Goal: Task Accomplishment & Management: Manage account settings

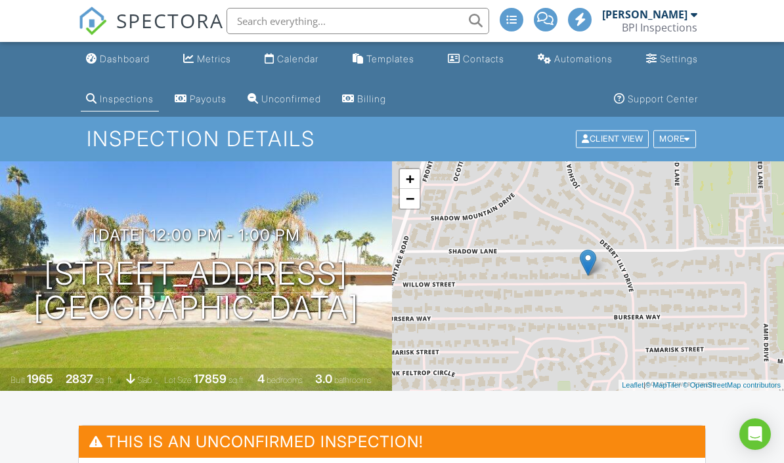
click at [309, 62] on div "Calendar" at bounding box center [297, 58] width 41 height 11
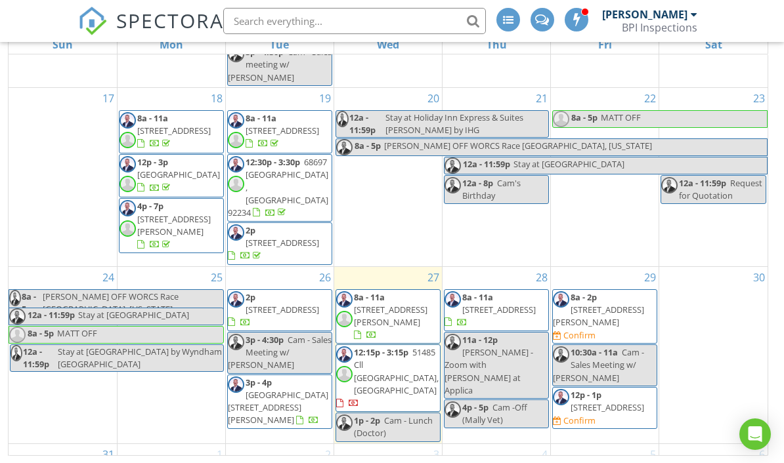
scroll to position [594, 0]
click at [621, 267] on div "29" at bounding box center [605, 277] width 108 height 21
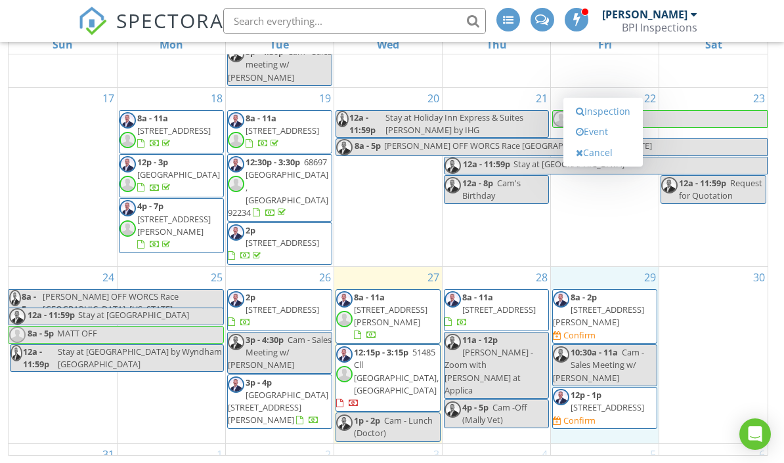
click at [618, 142] on link "Event" at bounding box center [603, 131] width 68 height 21
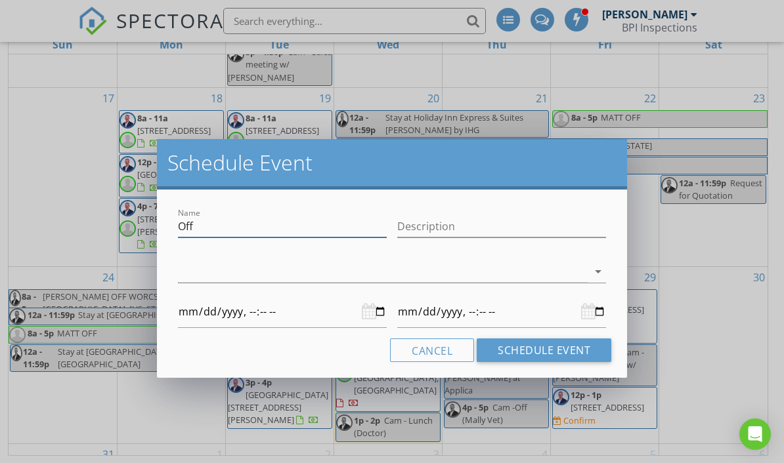
click at [276, 222] on input "Off" at bounding box center [282, 227] width 209 height 22
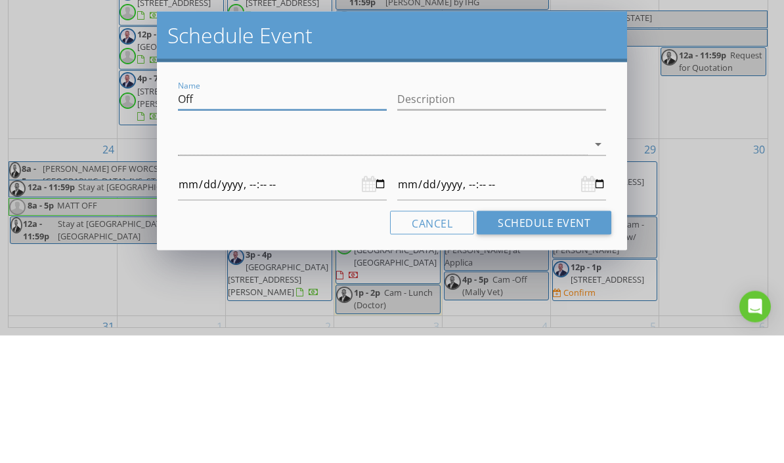
type input "Of"
type input "2025-08-29T00:00"
type input "2025-08-30T00:00"
type input "O"
type input "2025-08-29T00:00"
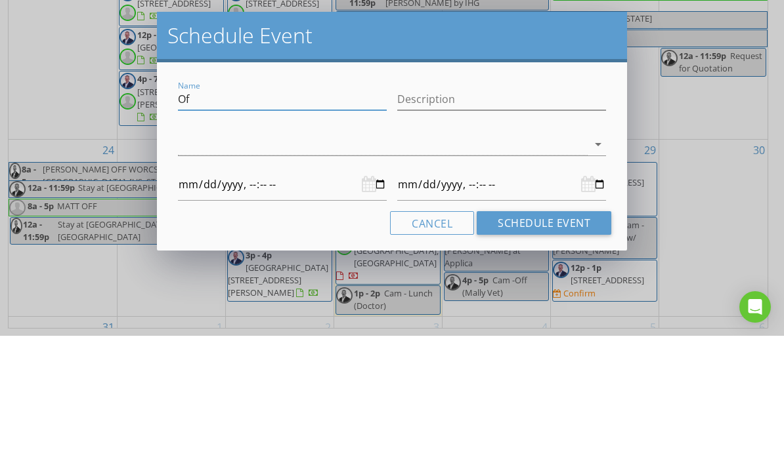
type input "2025-08-30T00:00"
type input "2025-08-29T00:00"
type input "2025-08-30T00:00"
type input "M"
type input "2025-08-29T00:00"
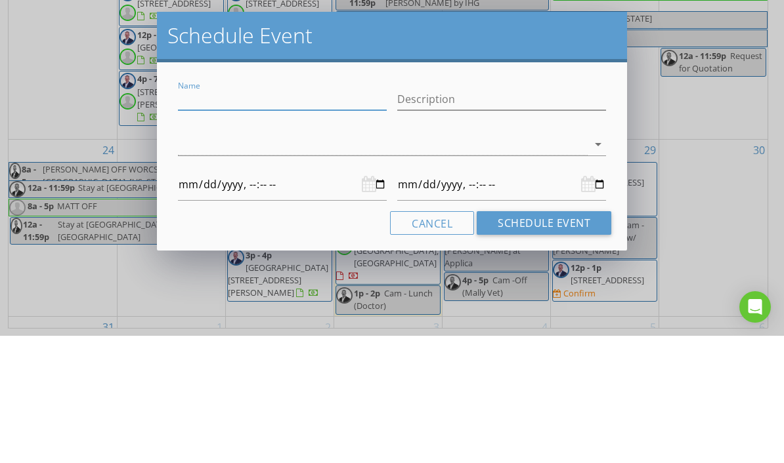
type input "2025-08-30T00:00"
type input "MA"
type input "2025-08-29T00:00"
type input "2025-08-30T00:00"
type input "MAT"
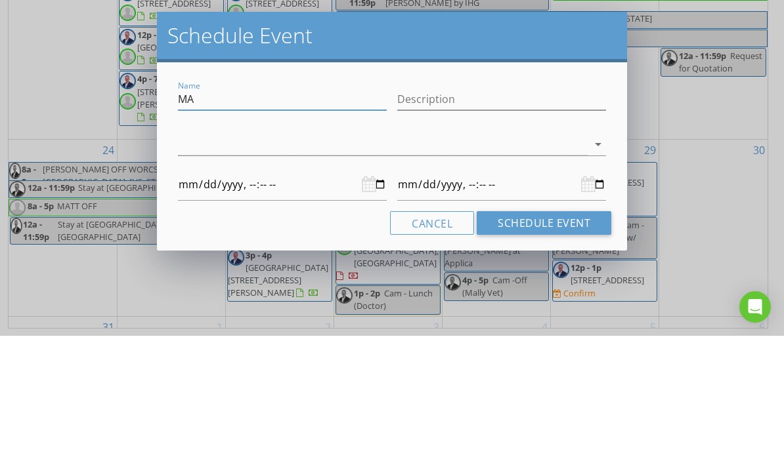
type input "2025-08-29T00:00"
type input "2025-08-30T00:00"
type input "MATT"
type input "2025-08-29T00:00"
type input "2025-08-30T00:00"
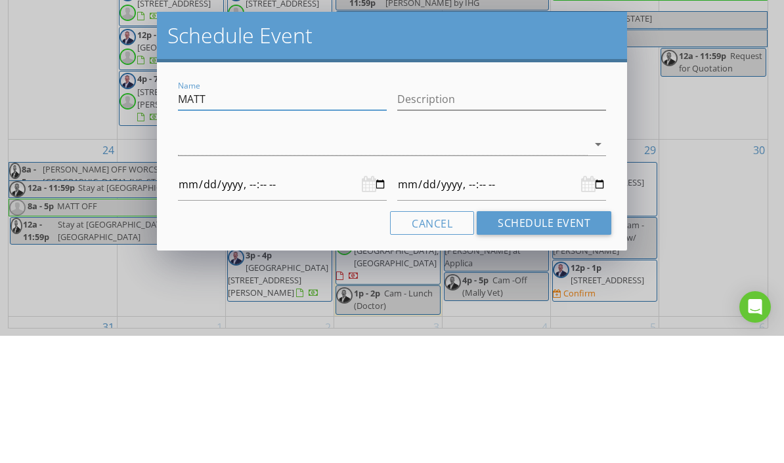
type input "MATT"
type input "2025-08-29T00:00"
type input "2025-08-30T00:00"
type input "MATT O"
type input "2025-08-29T00:00"
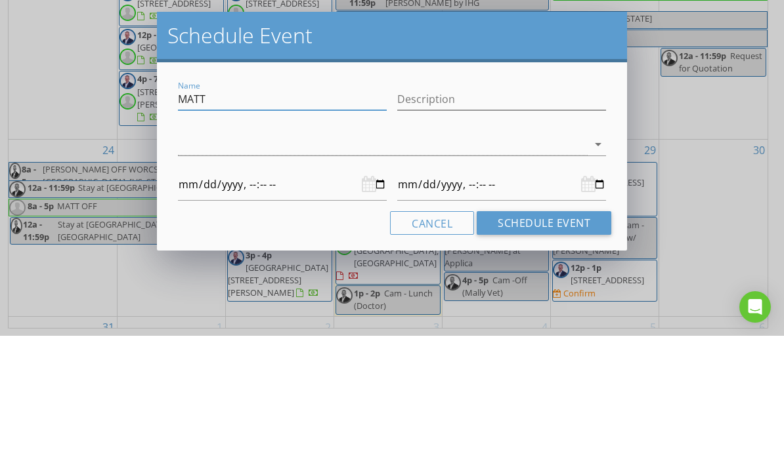
type input "2025-08-30T00:00"
type input "MATT OF"
type input "2025-08-29T00:00"
type input "2025-08-30T00:00"
type input "MATT OFF"
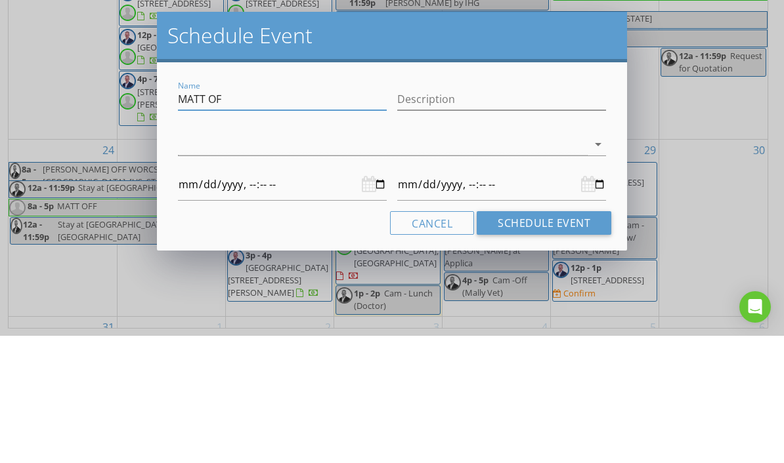
type input "2025-08-29T00:00"
type input "2025-08-30T00:00"
type input "MATT OFF"
click at [287, 261] on div at bounding box center [382, 272] width 409 height 22
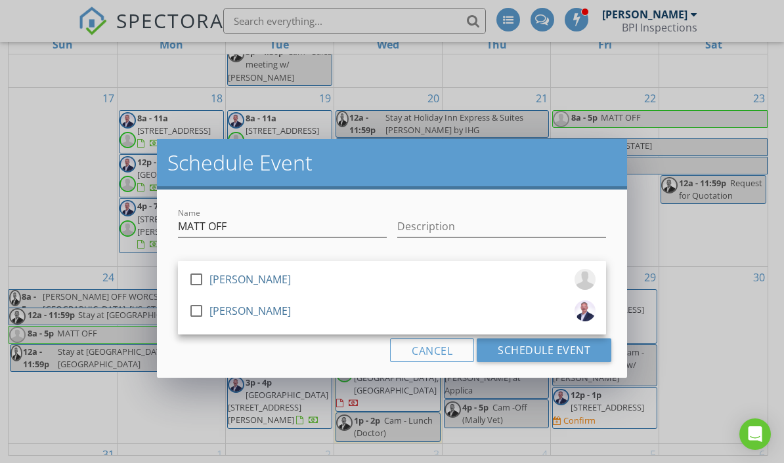
click at [198, 307] on div at bounding box center [196, 311] width 22 height 22
type input "2025-08-29T00:00"
type input "2025-08-30T00:00"
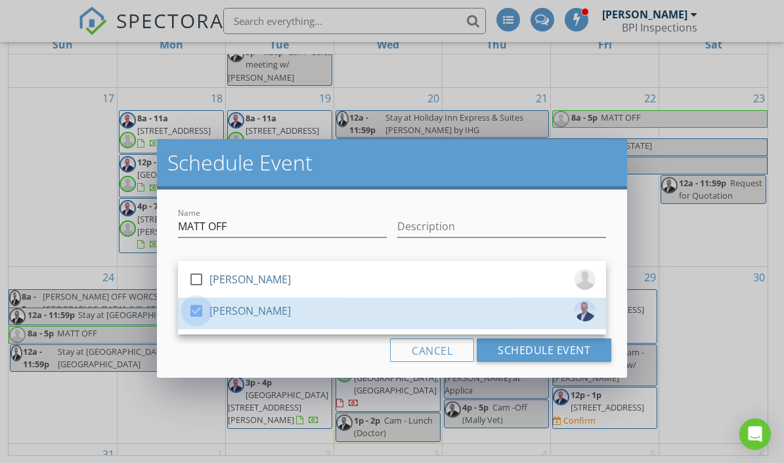
click at [198, 316] on div at bounding box center [196, 311] width 22 height 22
type input "2025-08-29T00:00"
type input "2025-08-30T00:00"
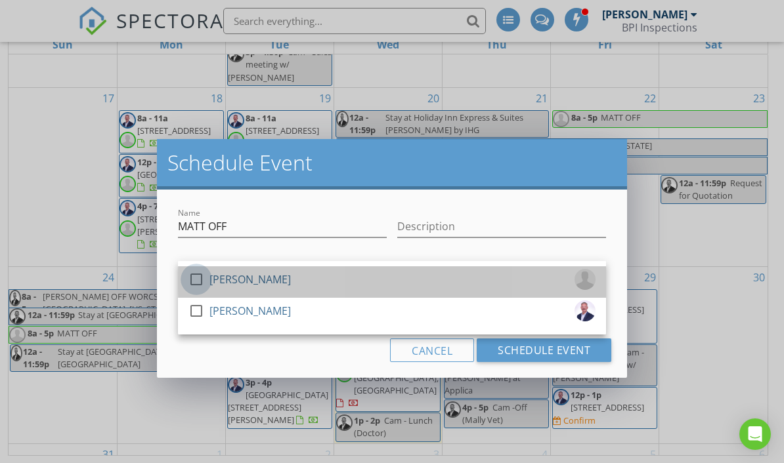
click at [192, 283] on div at bounding box center [196, 279] width 22 height 22
type input "2025-08-29T00:00"
type input "2025-08-30T00:00"
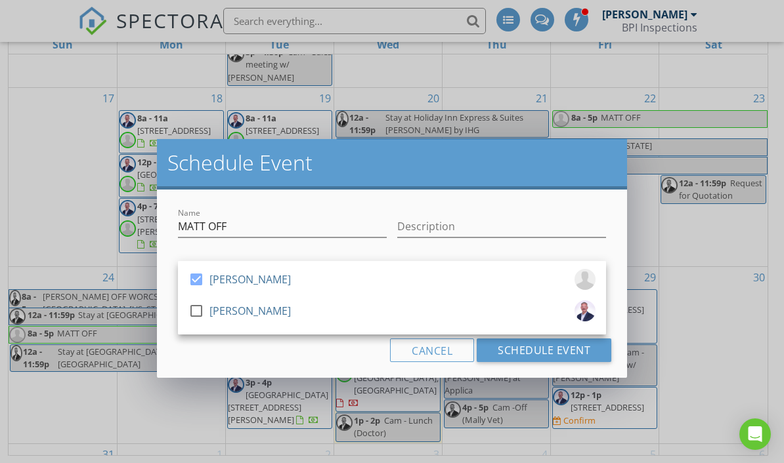
click at [335, 354] on div "Cancel Schedule Event" at bounding box center [392, 351] width 438 height 24
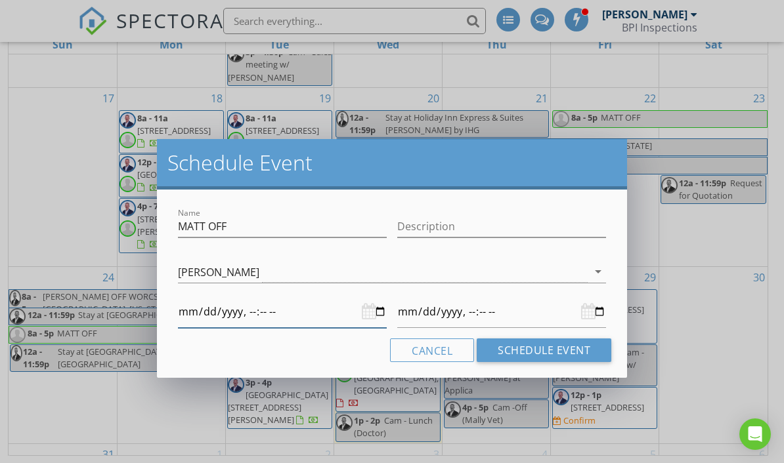
click at [318, 313] on input "datetime-local" at bounding box center [282, 312] width 209 height 32
type input "2025-08-29T20:00"
type input "2025-08-30T20:00"
type input "2025-08-29T08:00"
click at [524, 310] on input "datetime-local" at bounding box center [501, 312] width 209 height 32
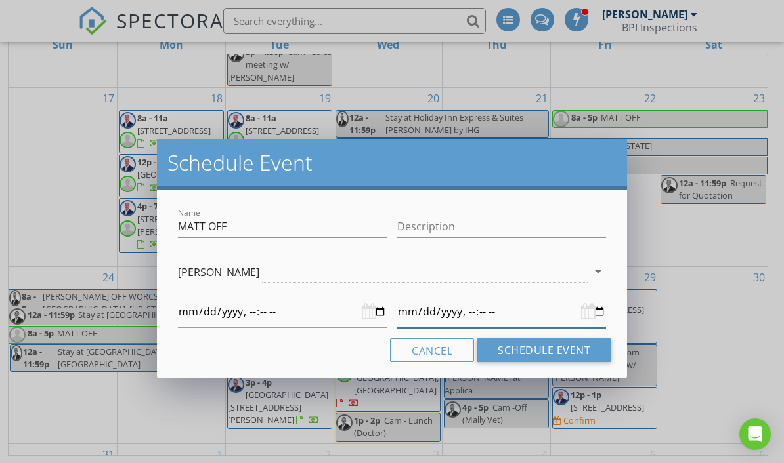
type input "2025-09-01T08:00"
type input "2025-08-29T08:00"
type input "2025-09-01T18:00"
type input "2025-08-29T08:00"
type input "2025-09-01T18:00"
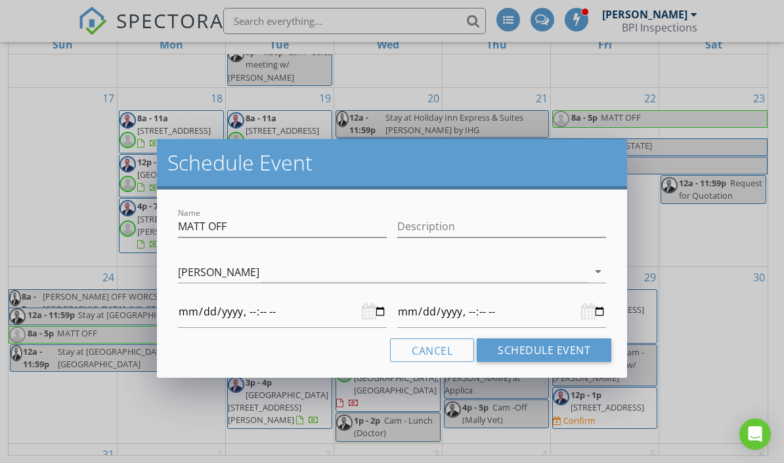
click at [560, 352] on button "Schedule Event" at bounding box center [543, 351] width 135 height 24
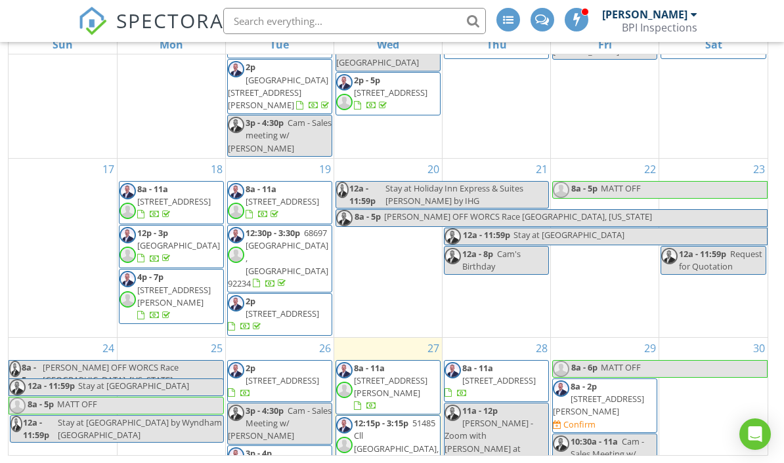
scroll to position [522, 0]
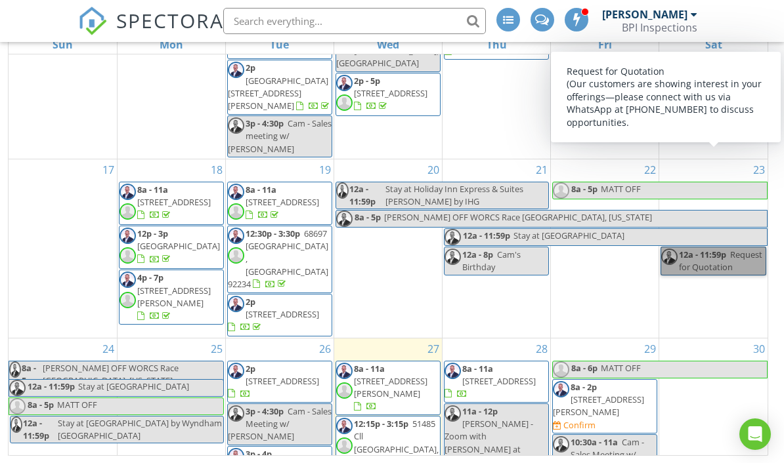
click at [734, 247] on link "12a - 11:59p Request for Quotation" at bounding box center [713, 261] width 106 height 29
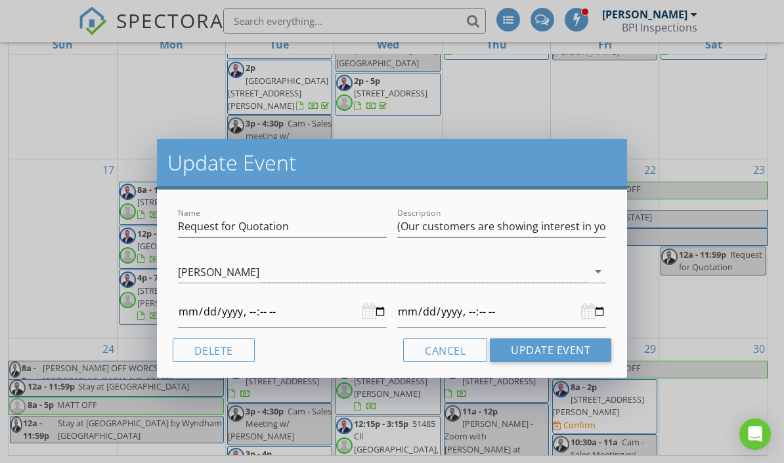
click at [470, 340] on button "Cancel" at bounding box center [445, 351] width 84 height 24
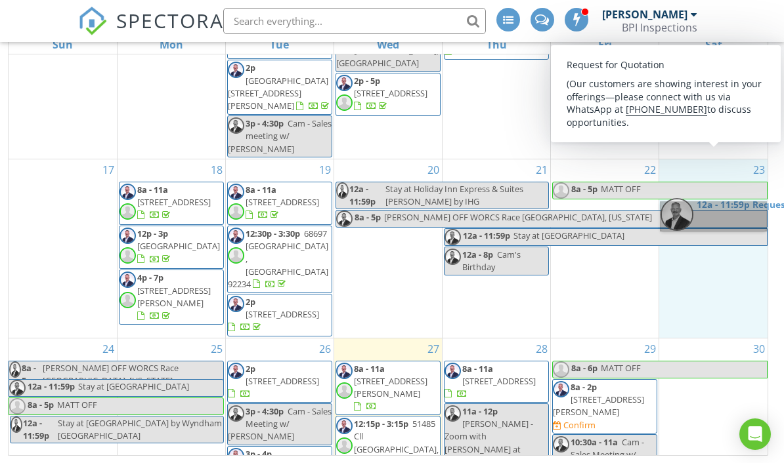
click at [721, 215] on link "12a - 11:59p Request for Quotation" at bounding box center [713, 216] width 106 height 29
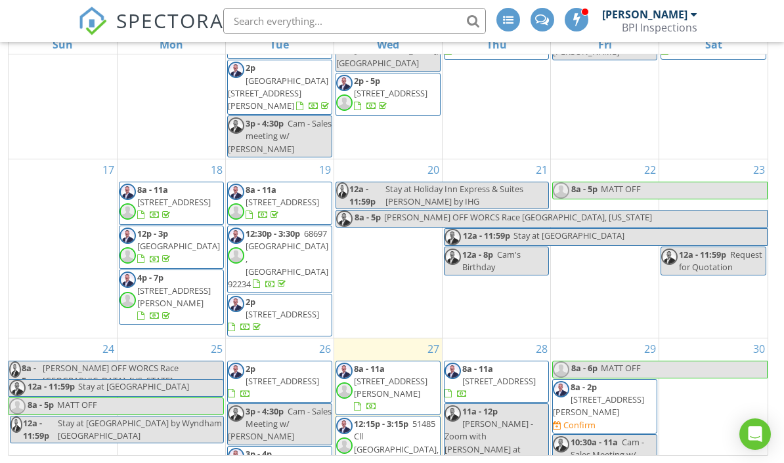
click at [752, 288] on div "23 12a - 11:59p Request for Quotation" at bounding box center [713, 248] width 108 height 178
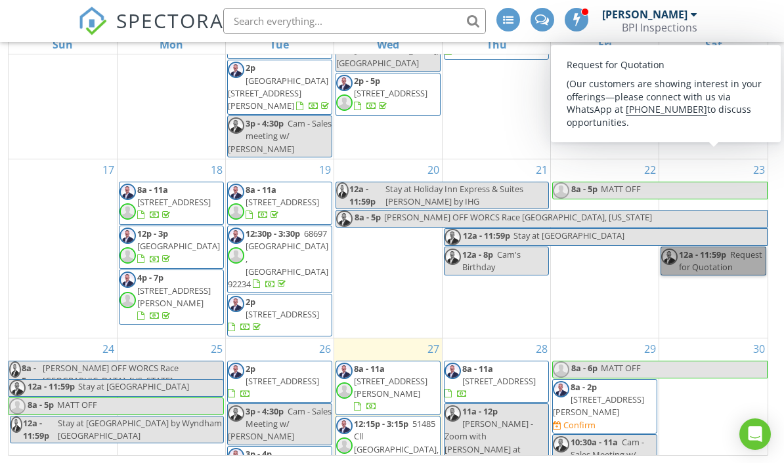
click at [727, 247] on link "12a - 11:59p Request for Quotation" at bounding box center [713, 261] width 106 height 29
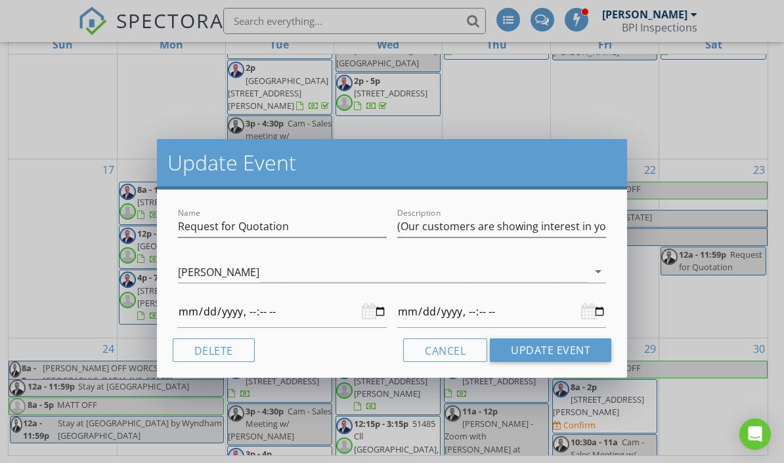
click at [219, 346] on button "Delete" at bounding box center [214, 351] width 82 height 24
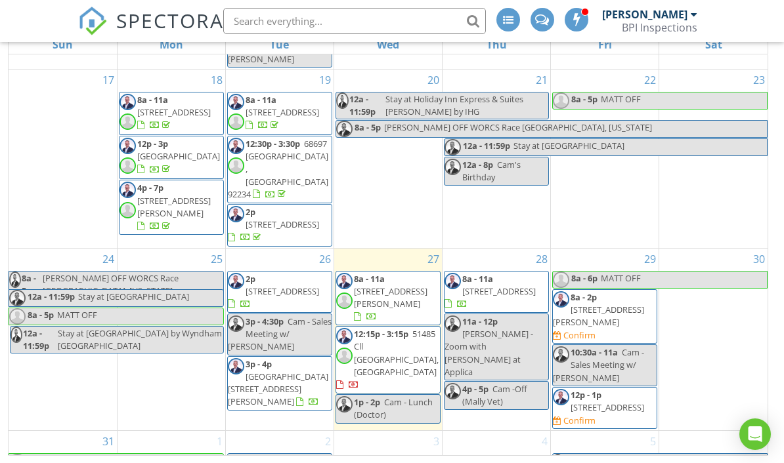
scroll to position [268, 0]
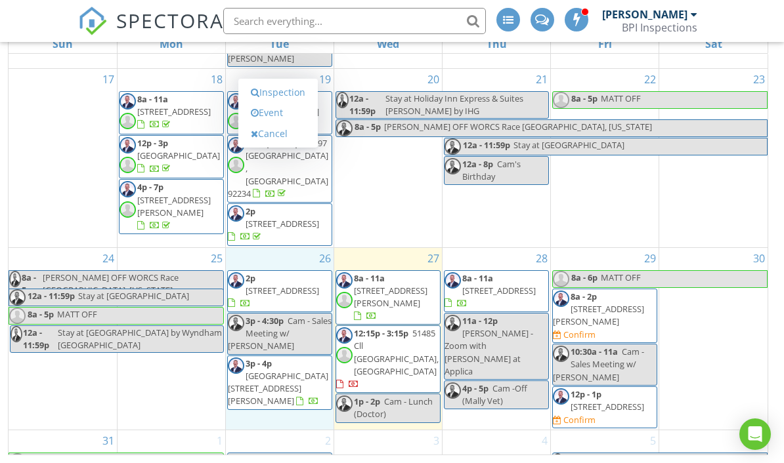
click at [293, 248] on div at bounding box center [280, 339] width 108 height 182
click at [292, 111] on link "Event" at bounding box center [278, 112] width 68 height 21
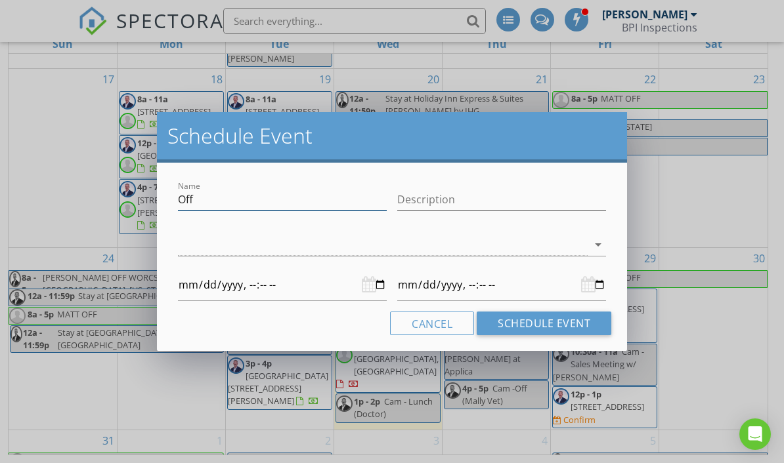
click at [278, 198] on input "Off" at bounding box center [282, 200] width 209 height 22
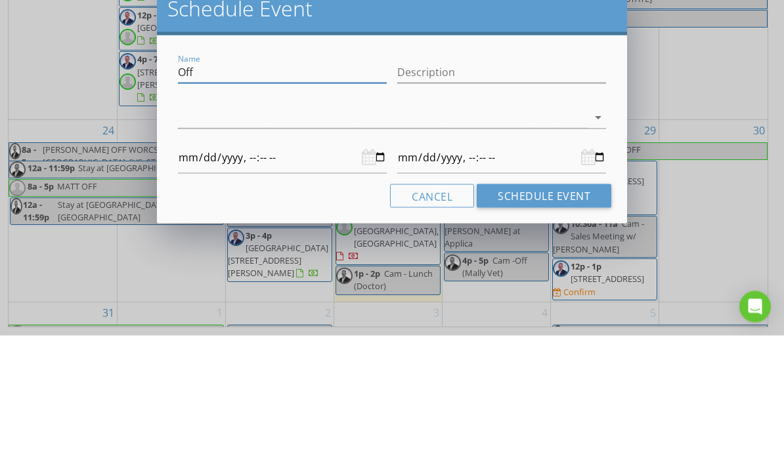
type input "Of"
type input "2025-08-26T00:00"
type input "2025-08-27T00:00"
type input "O"
type input "2025-08-26T00:00"
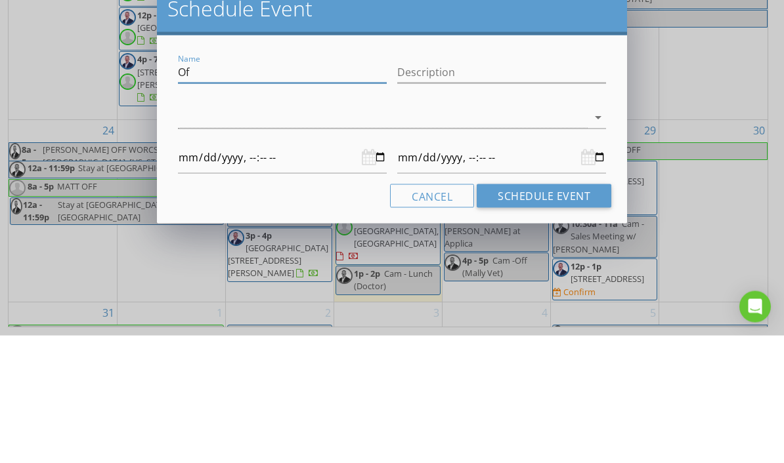
type input "2025-08-27T00:00"
type input "2025-08-26T00:00"
type input "2025-08-27T00:00"
type input "R"
type input "2025-08-26T00:00"
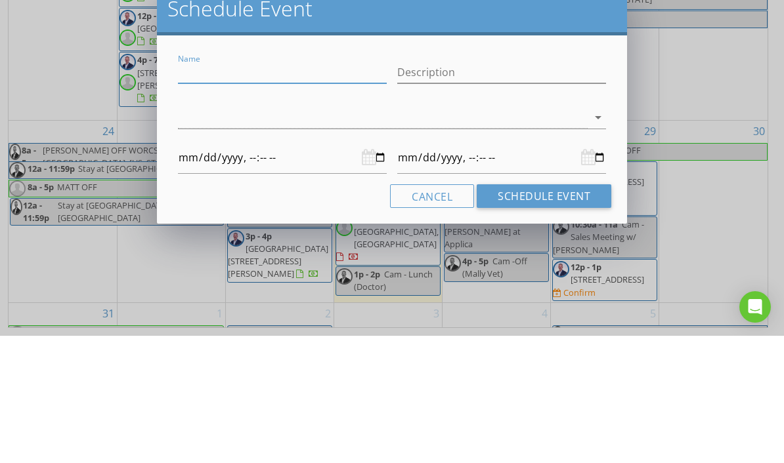
type input "2025-08-27T00:00"
type input "Ru"
type input "2025-08-26T00:00"
type input "2025-08-27T00:00"
type input "Rud"
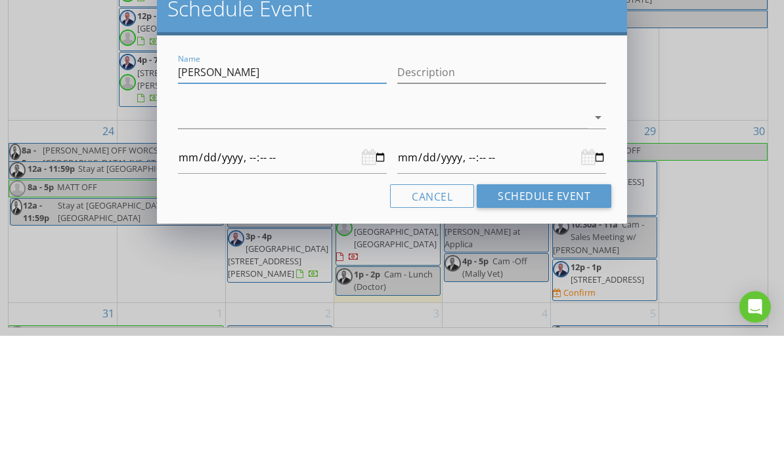
type input "2025-08-26T00:00"
type input "2025-08-27T00:00"
type input "Rudy"
type input "2025-08-26T00:00"
type input "2025-08-27T00:00"
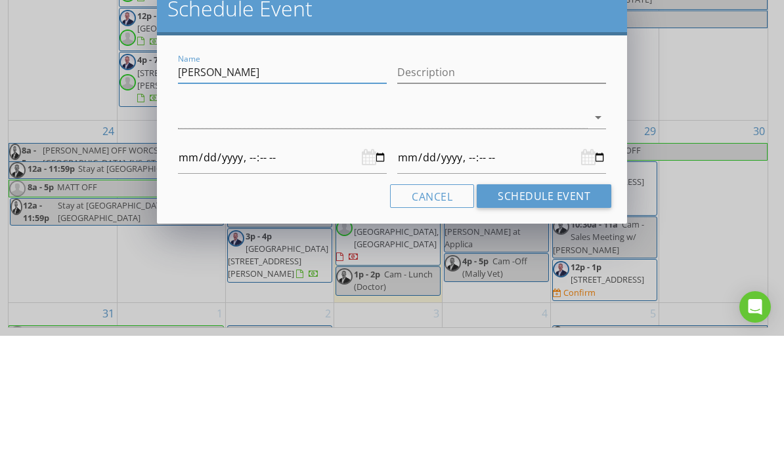
type input "Rudy’"
type input "2025-08-26T00:00"
type input "2025-08-27T00:00"
type input "Rudy’s"
type input "2025-08-26T00:00"
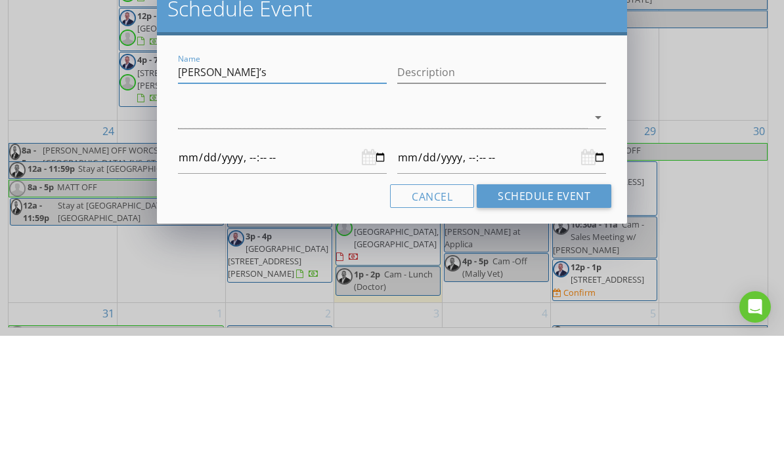
type input "2025-08-27T00:00"
type input "Rudy’s"
type input "2025-08-26T00:00"
type input "2025-08-27T00:00"
type input "Rudy’s M"
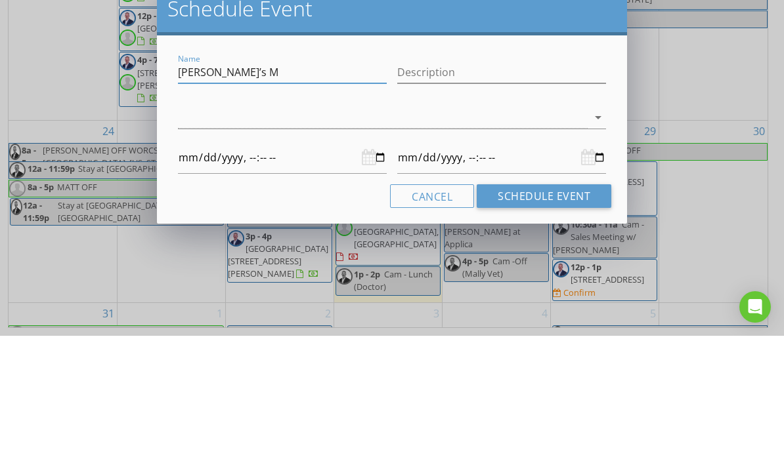
type input "2025-08-26T00:00"
type input "2025-08-27T00:00"
type input "Rudy’s Ma"
type input "2025-08-26T00:00"
type input "2025-08-27T00:00"
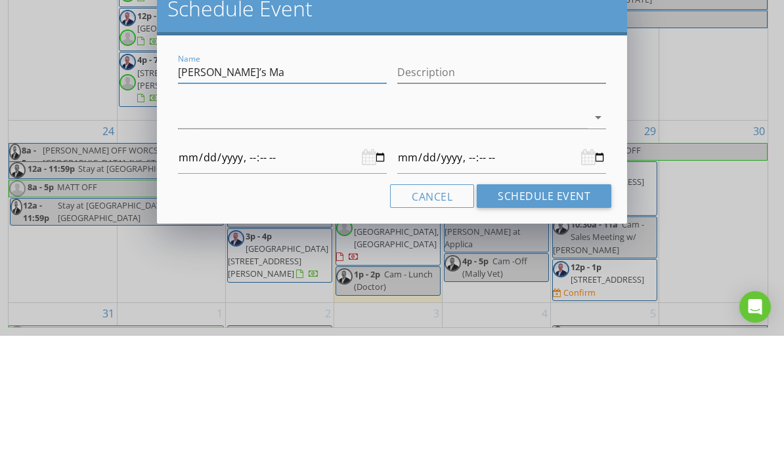
type input "Rudy’s Man"
type input "2025-08-26T00:00"
type input "2025-08-27T00:00"
type input "Rudy’s Mana"
type input "2025-08-26T00:00"
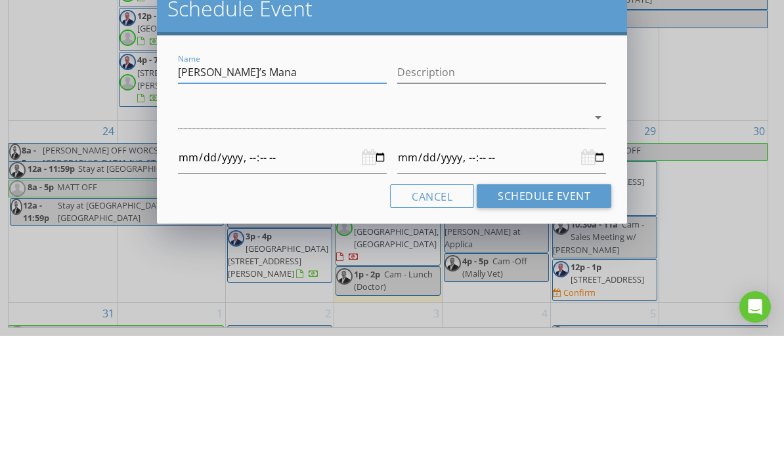
type input "2025-08-27T00:00"
type input "Rudy’s Manag"
type input "2025-08-26T00:00"
type input "2025-08-27T00:00"
type input "Rudy’s Manage"
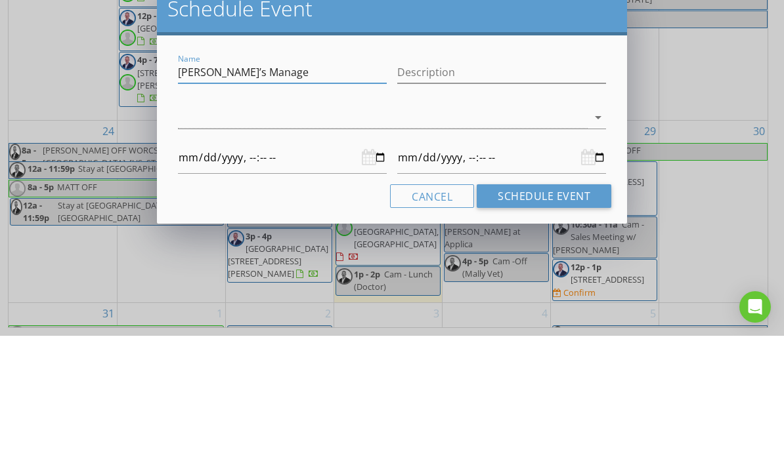
type input "2025-08-26T00:00"
type input "2025-08-27T00:00"
type input "Rudy’s Manager"
type input "2025-08-26T00:00"
type input "2025-08-27T00:00"
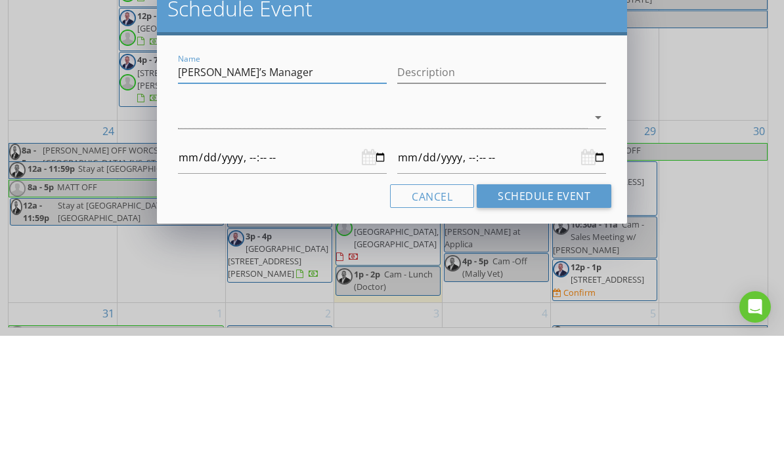
type input "Rudy’s Manager"
type input "2025-08-26T00:00"
type input "2025-08-27T00:00"
type input "Rudy’s Manager M"
type input "2025-08-26T00:00"
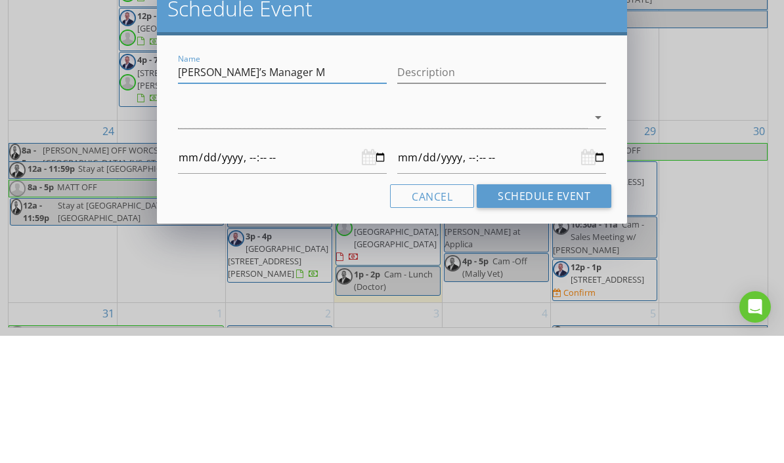
type input "2025-08-27T00:00"
type input "Rudy’s Manager Me"
type input "2025-08-26T00:00"
type input "2025-08-27T00:00"
type input "Rudy’s Manager Mee"
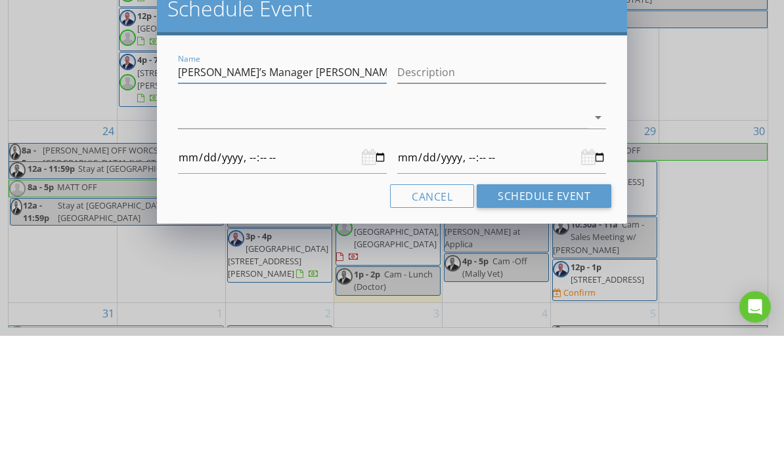
type input "2025-08-26T00:00"
type input "2025-08-27T00:00"
type input "Rudy’s Manager Meet"
type input "2025-08-26T00:00"
type input "2025-08-27T00:00"
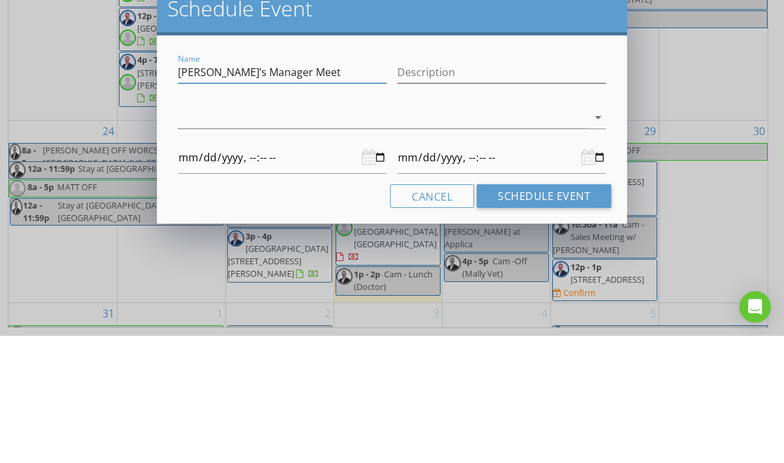
type input "Rudy’s Manager Meeti"
type input "2025-08-26T00:00"
type input "2025-08-27T00:00"
type input "Rudy’s Manager Meetin"
type input "2025-08-26T00:00"
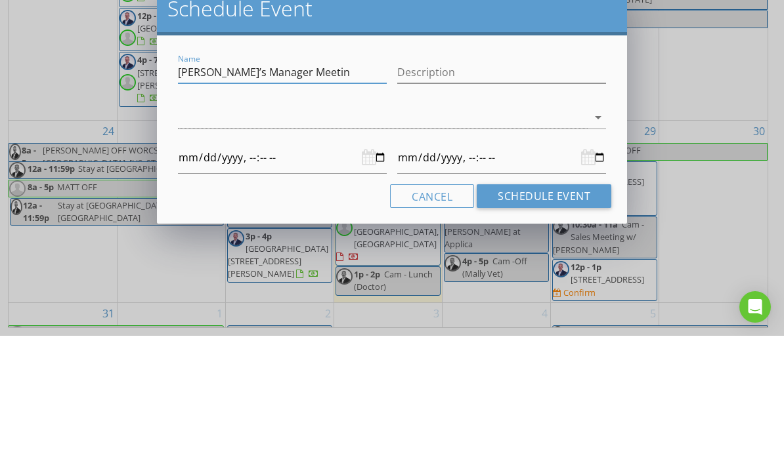
type input "2025-08-27T00:00"
type input "[PERSON_NAME]’s Manager Meeting"
type input "2025-08-26T00:00"
type input "2025-08-27T00:00"
type input "[PERSON_NAME]’s Manager Meeting"
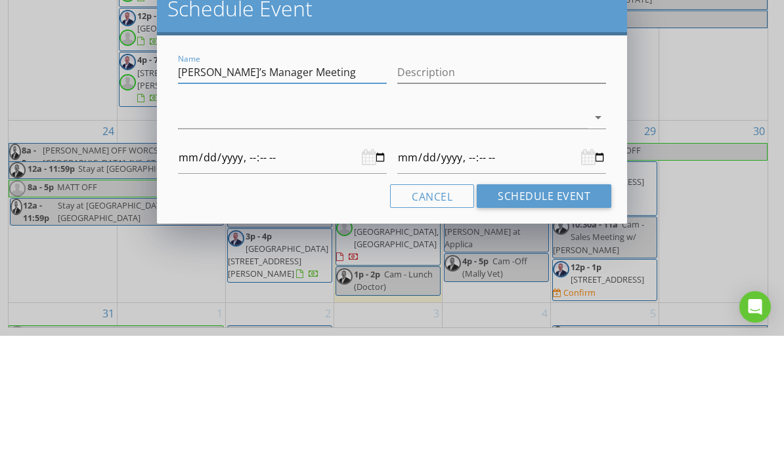
click at [314, 234] on div at bounding box center [382, 245] width 409 height 22
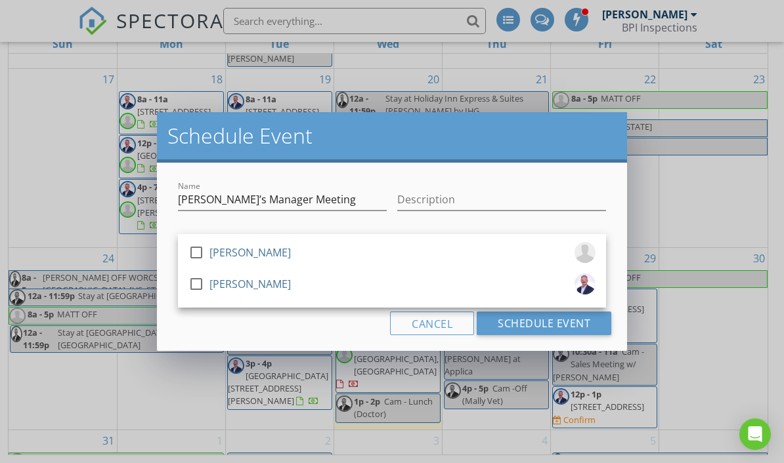
click at [195, 285] on div at bounding box center [196, 284] width 22 height 22
type input "2025-08-26T00:00"
type input "2025-08-27T00:00"
click at [327, 328] on div "Cancel Schedule Event" at bounding box center [392, 324] width 438 height 24
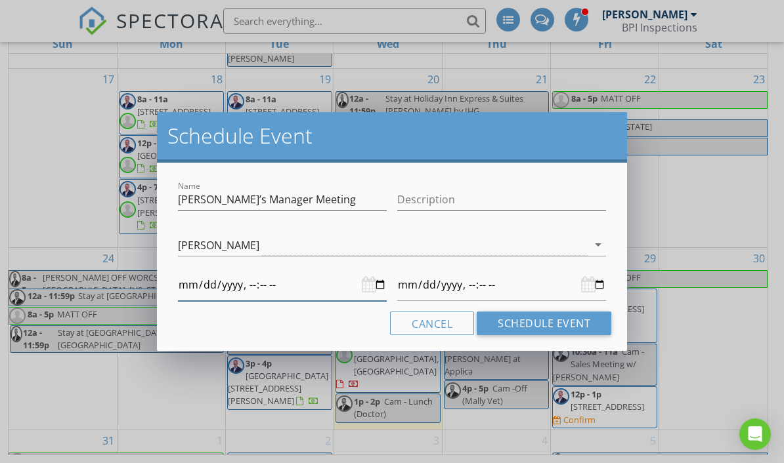
click at [297, 284] on input "datetime-local" at bounding box center [282, 285] width 209 height 32
type input "2025-08-26T09:00"
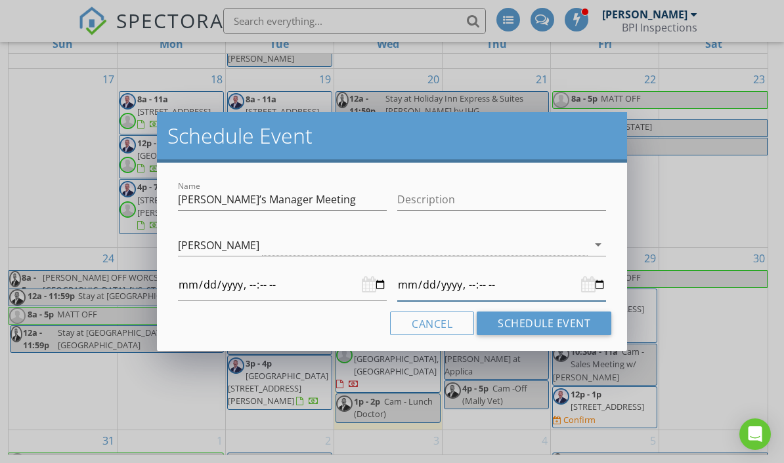
click at [521, 288] on input "datetime-local" at bounding box center [501, 285] width 209 height 32
type input "2025-08-27T10:00"
type input "2025-08-26T09:00"
type input "2025-08-27T10:30"
type input "2025-08-26T09:00"
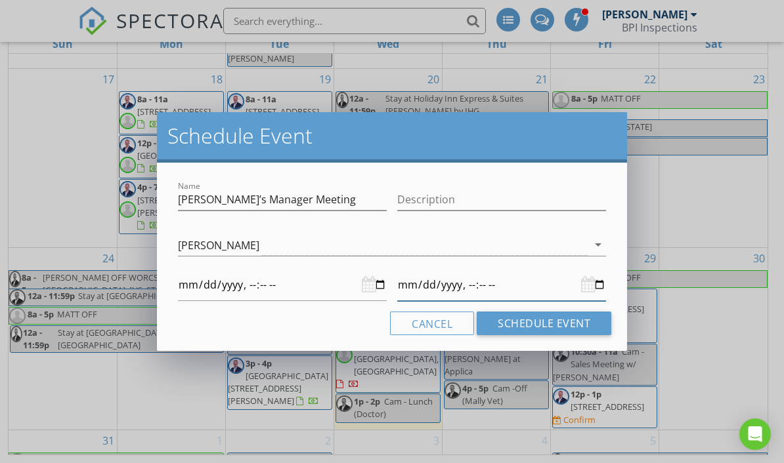
type input "2025-08-26T10:30"
type input "2025-08-26T09:00"
type input "2025-08-26T10:30"
click at [554, 328] on button "Schedule Event" at bounding box center [543, 324] width 135 height 24
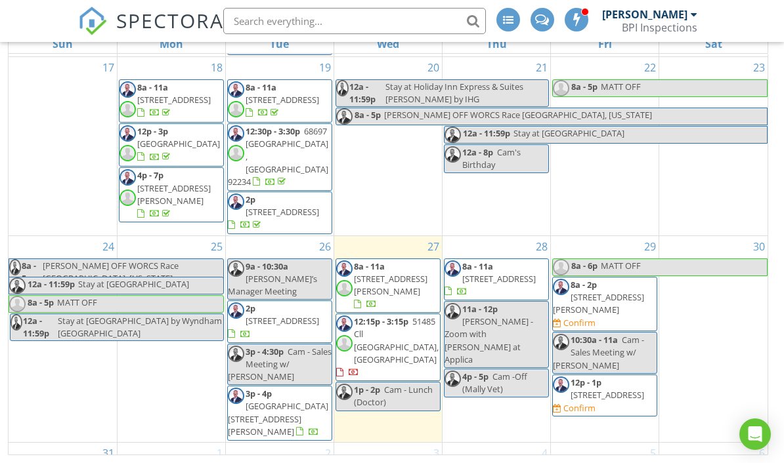
scroll to position [623, 0]
click at [286, 237] on div "26" at bounding box center [280, 247] width 108 height 21
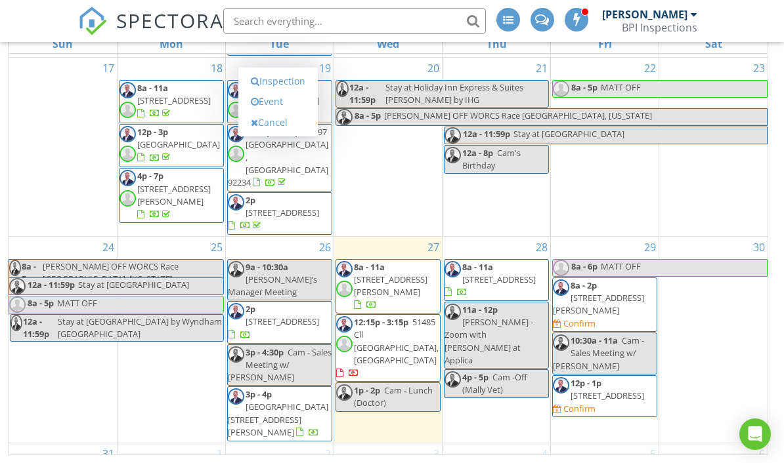
click at [290, 237] on div "26" at bounding box center [280, 247] width 108 height 21
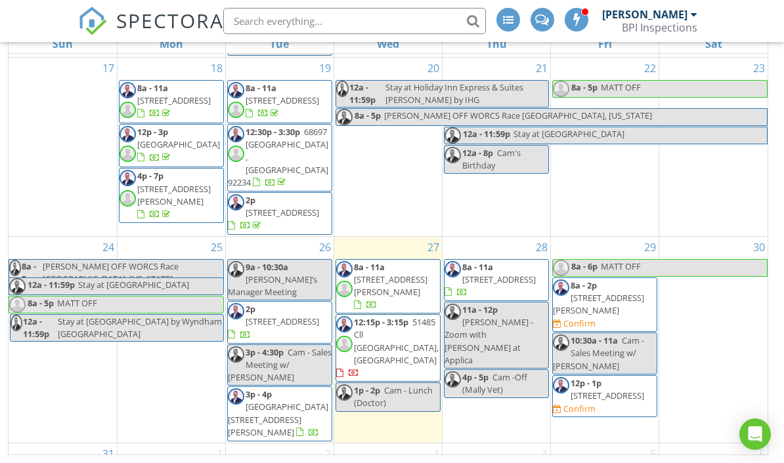
click at [287, 237] on div "26" at bounding box center [280, 247] width 108 height 21
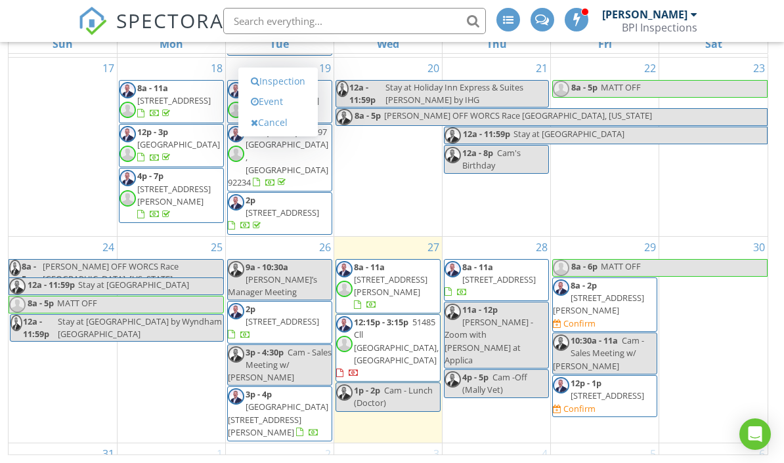
click at [291, 104] on link "Event" at bounding box center [278, 101] width 68 height 21
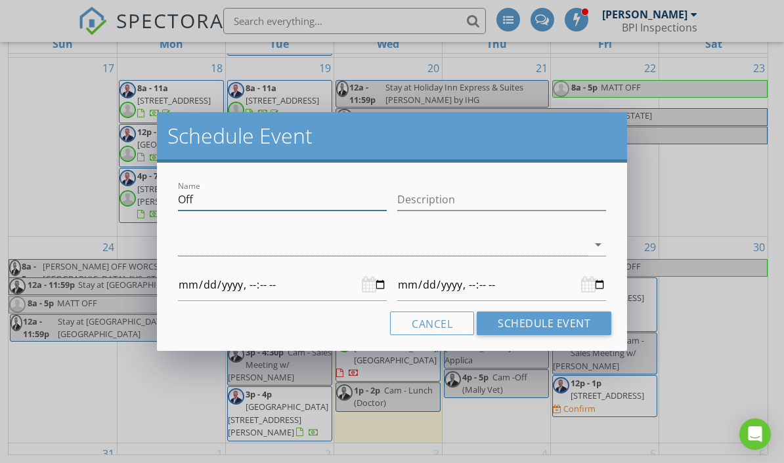
click at [280, 201] on input "Off" at bounding box center [282, 200] width 209 height 22
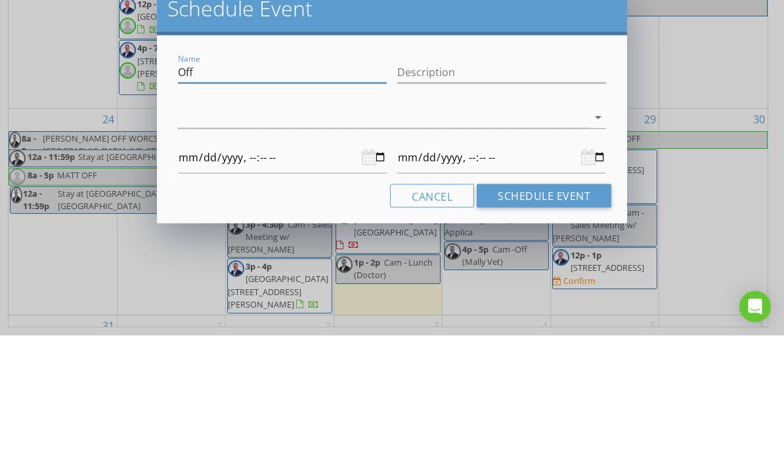
type input "Of"
type input "2025-08-26T00:00"
type input "2025-08-27T00:00"
type input "O"
type input "2025-08-26T00:00"
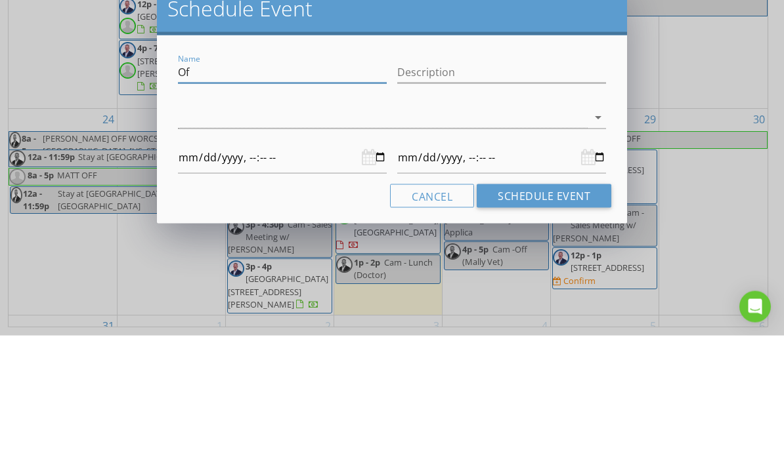
type input "2025-08-27T00:00"
type input "2025-08-26T00:00"
type input "2025-08-27T00:00"
type input "C"
type input "2025-08-26T00:00"
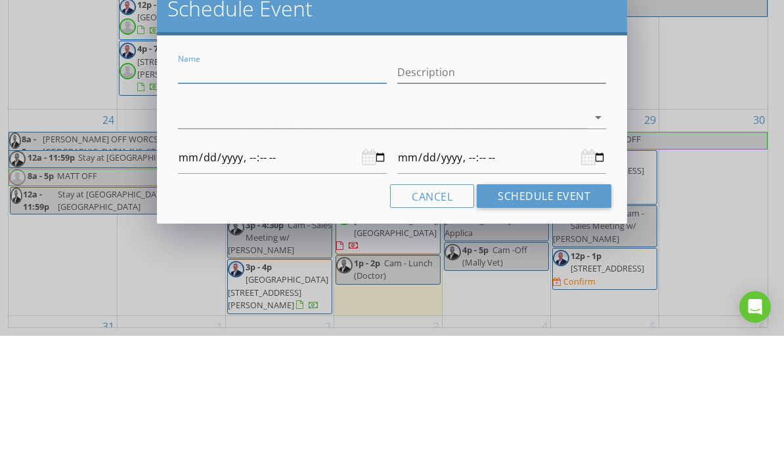
type input "2025-08-27T00:00"
type input "Co"
type input "2025-08-26T00:00"
type input "2025-08-27T00:00"
type input "Coy"
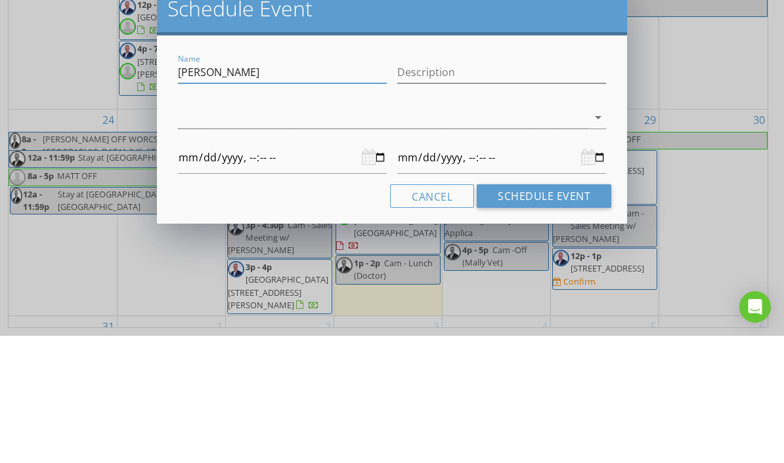
type input "2025-08-26T00:00"
type input "2025-08-27T00:00"
type input "Coy"
type input "2025-08-26T00:00"
type input "2025-08-27T00:00"
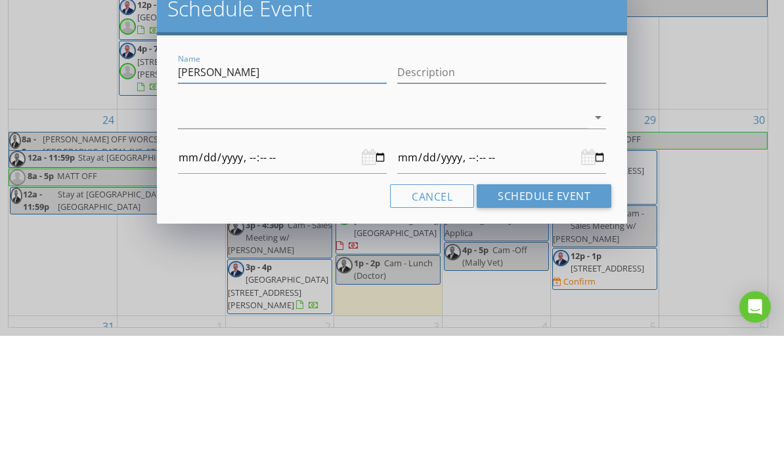
type input "Coy -"
type input "2025-08-26T00:00"
type input "2025-08-27T00:00"
type input "Coy -"
type input "2025-08-26T00:00"
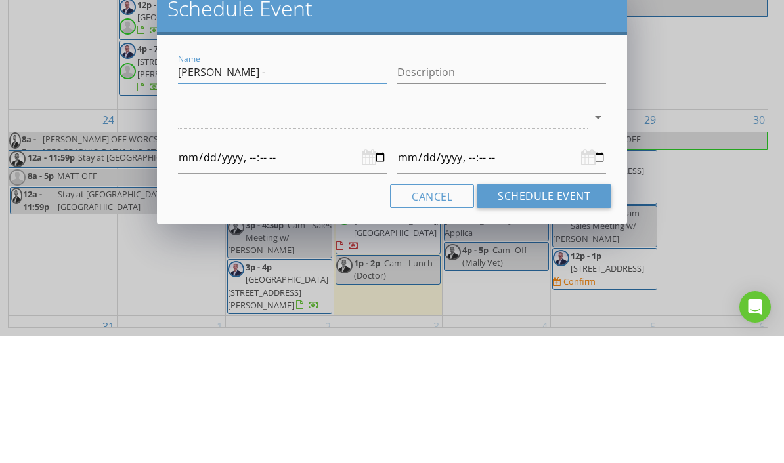
type input "2025-08-27T00:00"
type input "Coy - D"
type input "2025-08-26T00:00"
type input "2025-08-27T00:00"
type input "Coy - Dr"
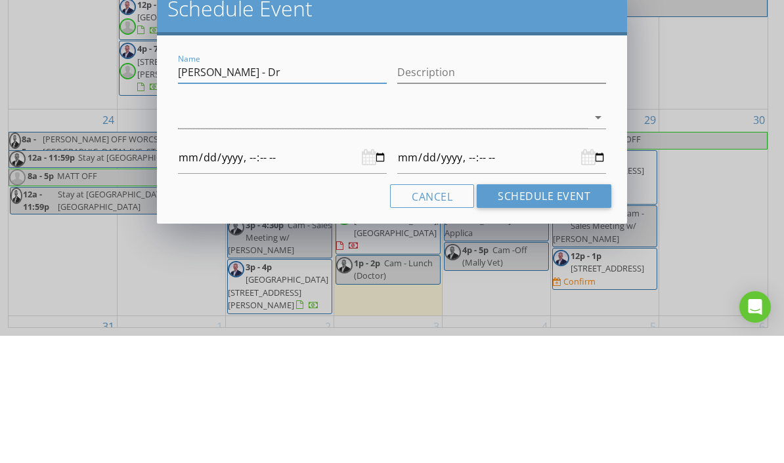
type input "2025-08-26T00:00"
type input "2025-08-27T00:00"
type input "Coy - Dr"
type input "2025-08-26T00:00"
type input "2025-08-27T00:00"
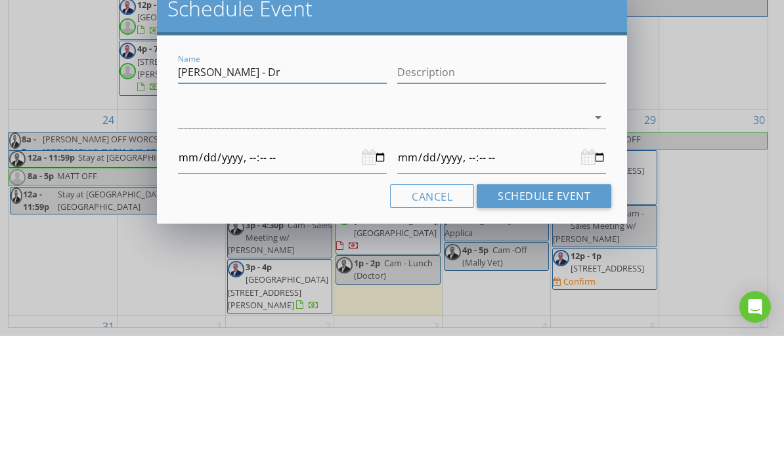
type input "Coy - Dr A"
type input "2025-08-26T00:00"
type input "2025-08-27T00:00"
type input "Coy - Dr Ap"
type input "2025-08-26T00:00"
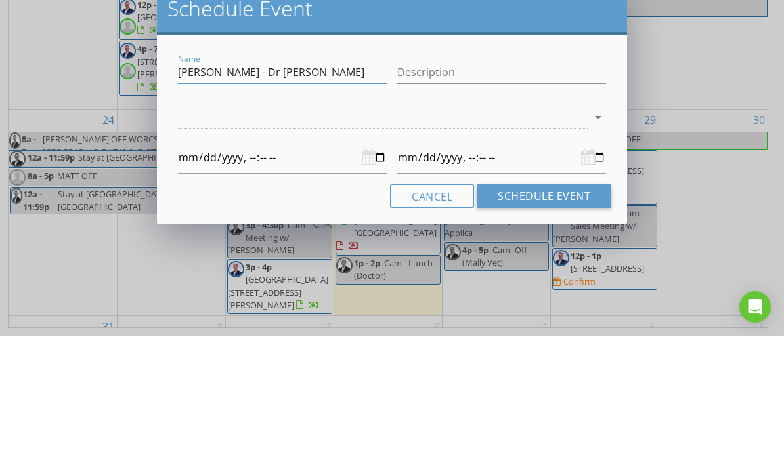
type input "2025-08-27T00:00"
type input "Coy - Dr App"
type input "2025-08-26T00:00"
type input "2025-08-27T00:00"
type input "[PERSON_NAME] - Dr [PERSON_NAME]"
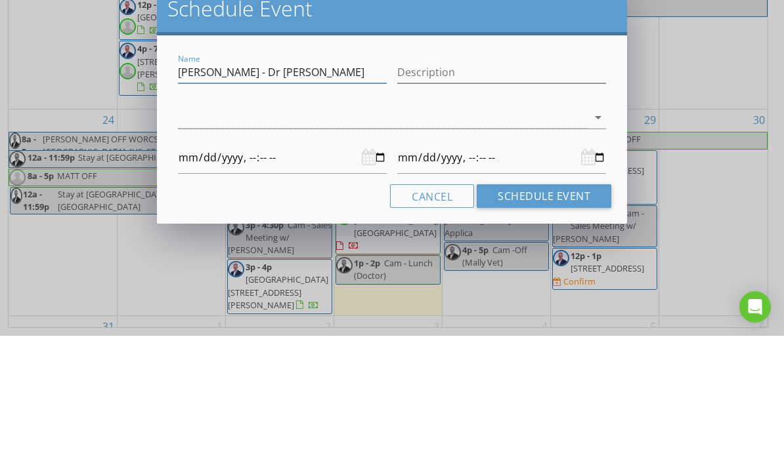
type input "2025-08-26T00:00"
type input "2025-08-27T00:00"
type input "[PERSON_NAME] - Dr [PERSON_NAME]"
click at [283, 234] on div at bounding box center [382, 245] width 409 height 22
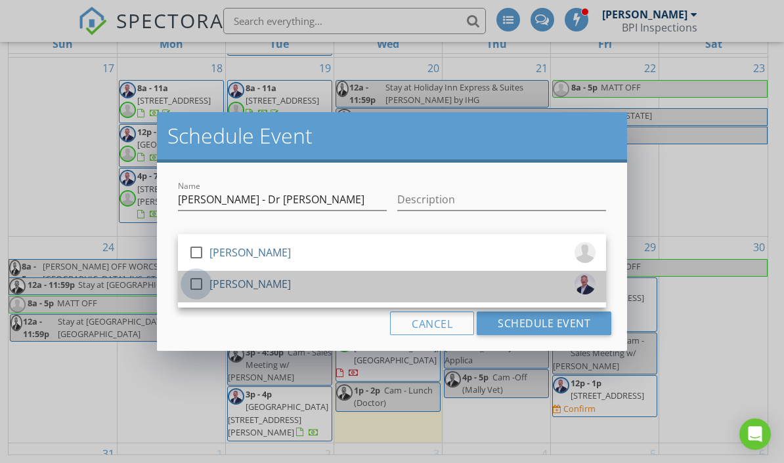
click at [195, 284] on div at bounding box center [196, 284] width 22 height 22
type input "2025-08-26T00:00"
type input "2025-08-27T00:00"
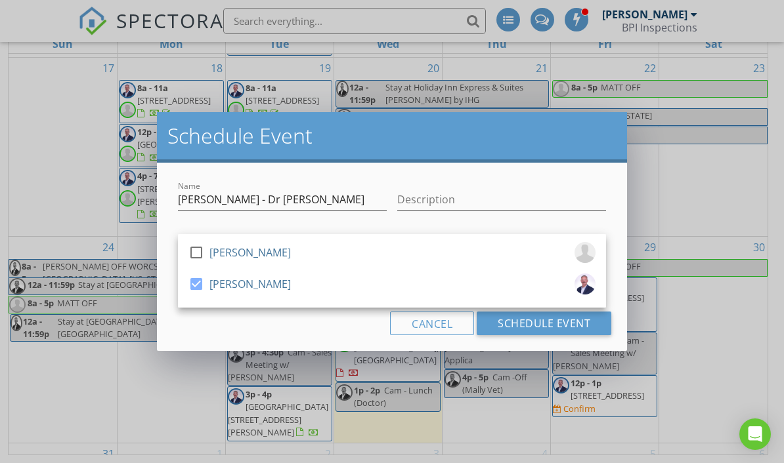
click at [323, 330] on div "Cancel Schedule Event" at bounding box center [392, 324] width 438 height 24
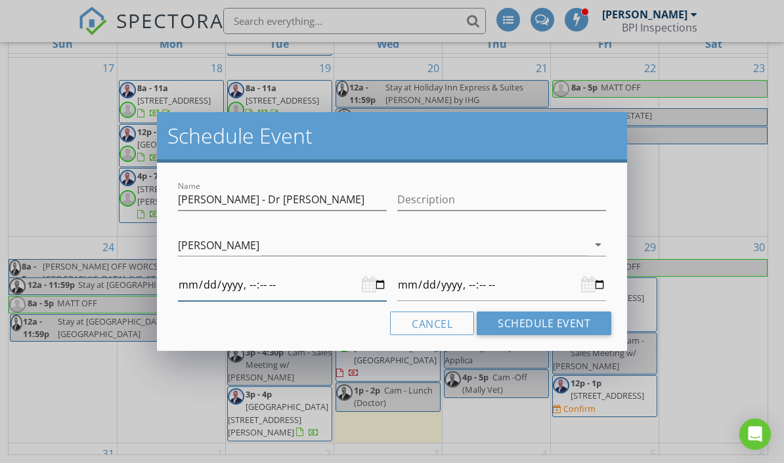
click at [317, 287] on input "datetime-local" at bounding box center [282, 285] width 209 height 32
type input "2025-08-26T22:00"
type input "2025-08-27T22:00"
type input "2025-08-26T22:45"
type input "2025-08-27T22:45"
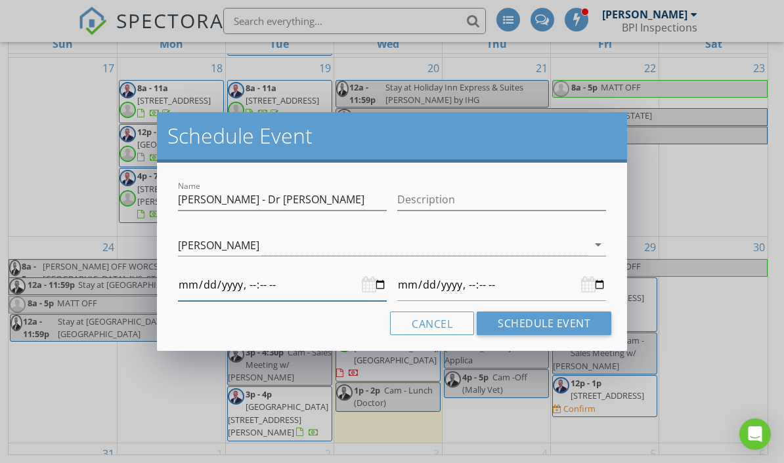
type input "2025-08-26T10:45"
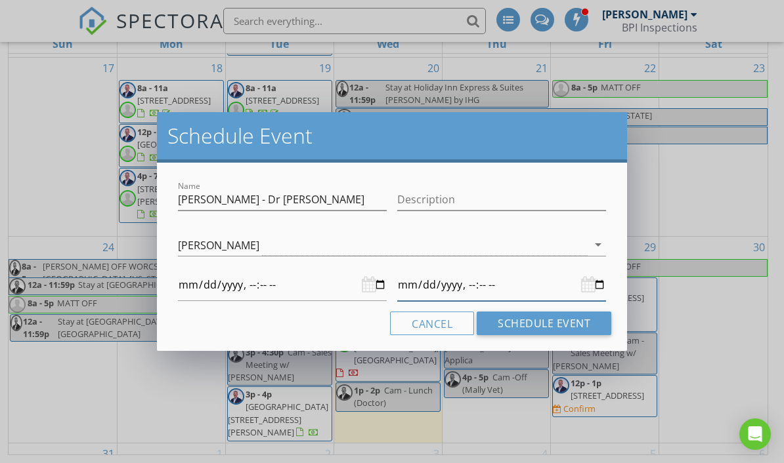
click at [508, 284] on input "datetime-local" at bounding box center [501, 285] width 209 height 32
type input "2025-08-26T10:45"
type input "2025-08-26T10:00"
type input "2025-08-26T10:45"
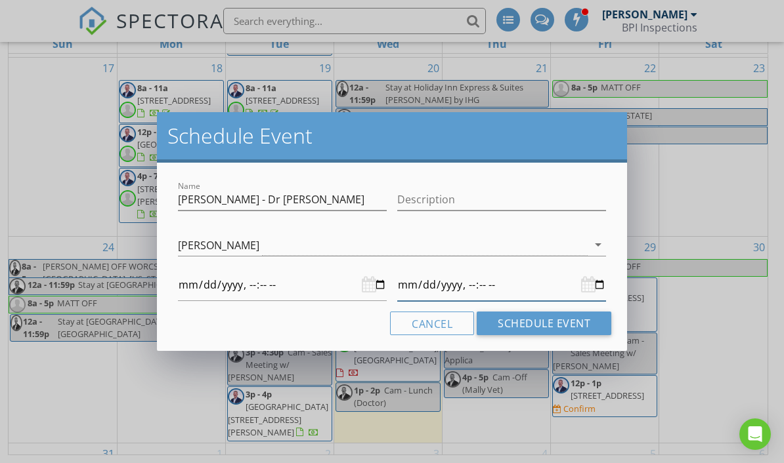
type input "2025-08-26T11:00"
type input "2025-08-26T10:45"
type input "2025-08-26T11:00"
click at [555, 318] on button "Schedule Event" at bounding box center [543, 324] width 135 height 24
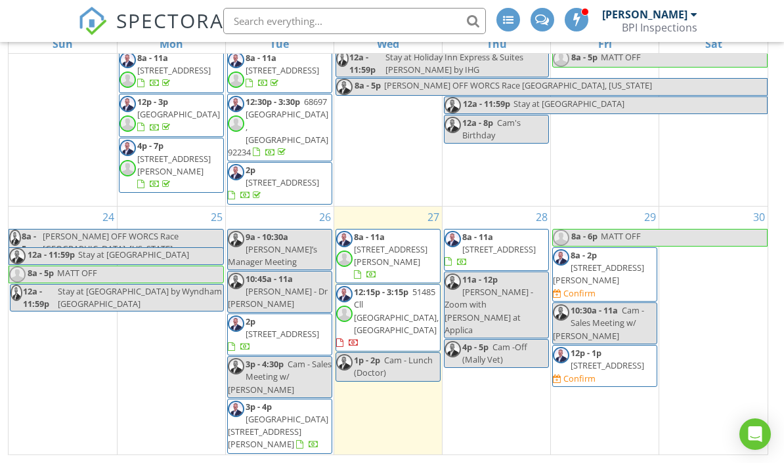
scroll to position [653, 0]
click at [292, 207] on div "26" at bounding box center [280, 217] width 108 height 21
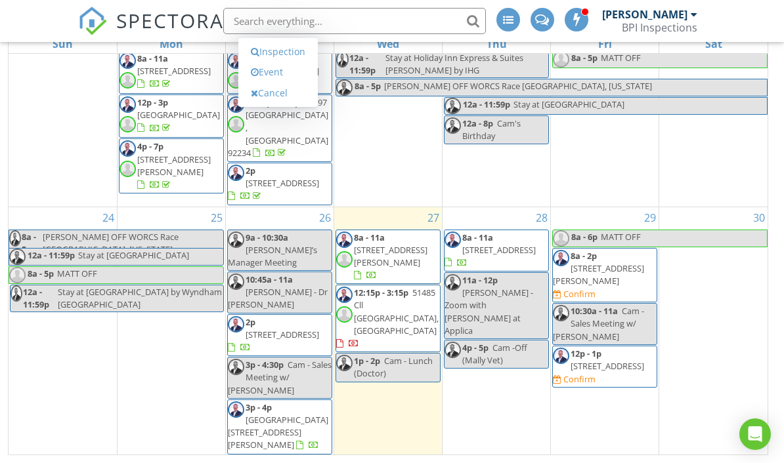
click at [293, 207] on div "26" at bounding box center [280, 217] width 108 height 21
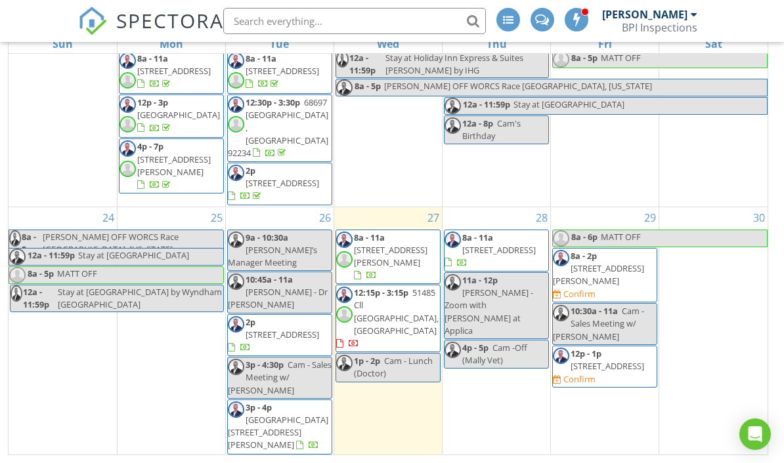
click at [293, 207] on div "26" at bounding box center [280, 217] width 108 height 21
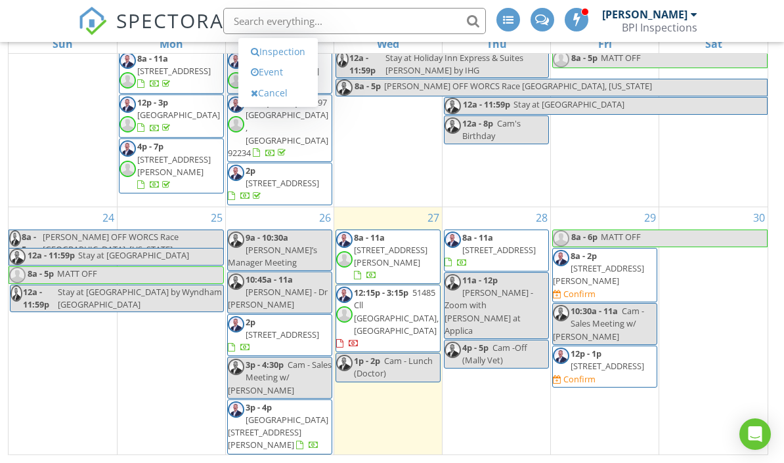
click at [287, 72] on link "Event" at bounding box center [278, 72] width 68 height 21
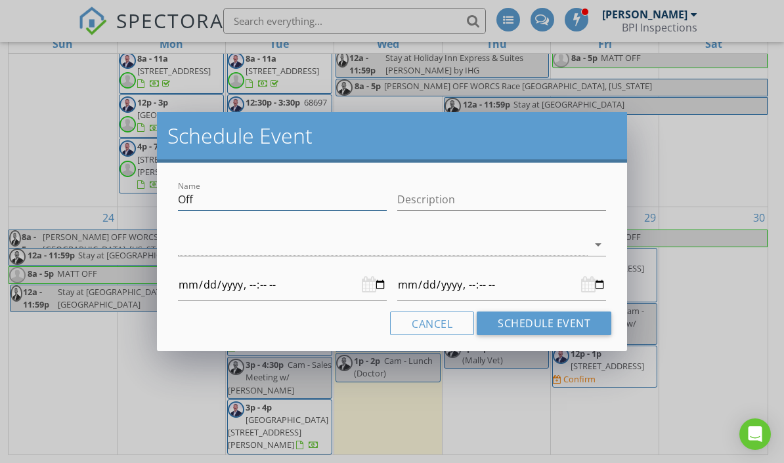
click at [287, 201] on input "Off" at bounding box center [282, 200] width 209 height 22
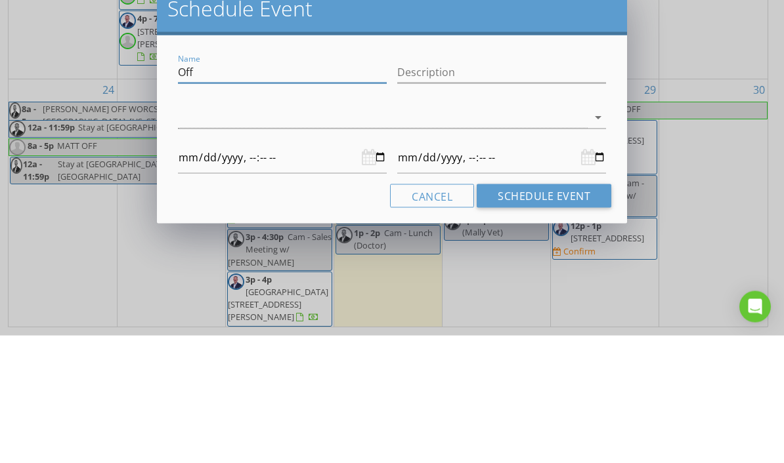
type input "Of"
type input "2025-08-26T00:00"
type input "2025-08-27T00:00"
click at [300, 234] on div at bounding box center [382, 245] width 409 height 22
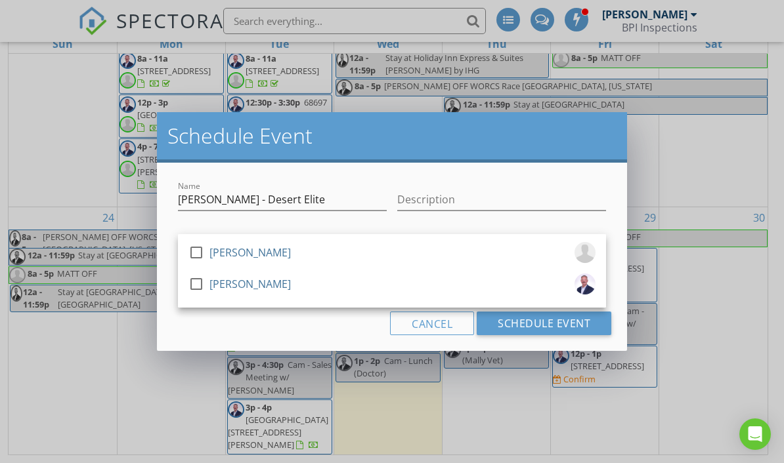
click at [194, 289] on div at bounding box center [196, 284] width 22 height 22
click at [300, 339] on div "Name Coy - Desert Elite Description check_box_outline_blank Matt Sanchez check_…" at bounding box center [392, 257] width 470 height 188
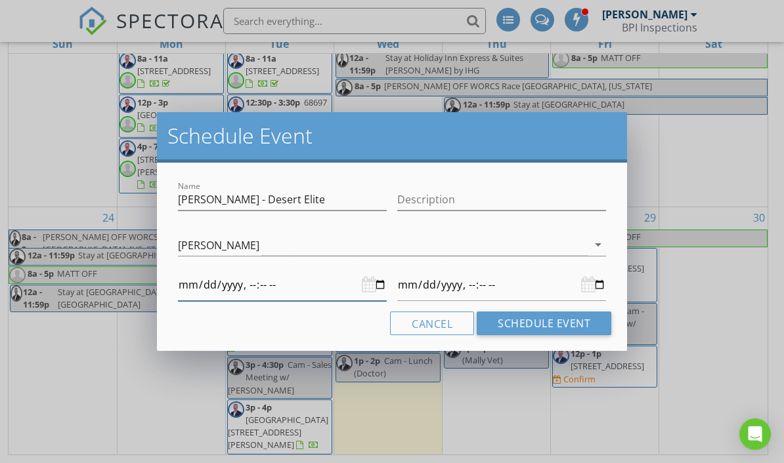
click at [295, 293] on input "datetime-local" at bounding box center [282, 285] width 209 height 32
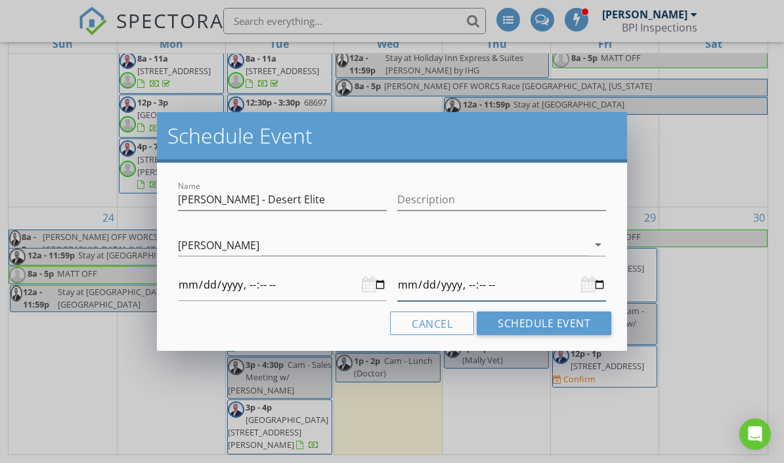
click at [535, 290] on input "datetime-local" at bounding box center [501, 285] width 209 height 32
click at [560, 331] on button "Schedule Event" at bounding box center [543, 324] width 135 height 24
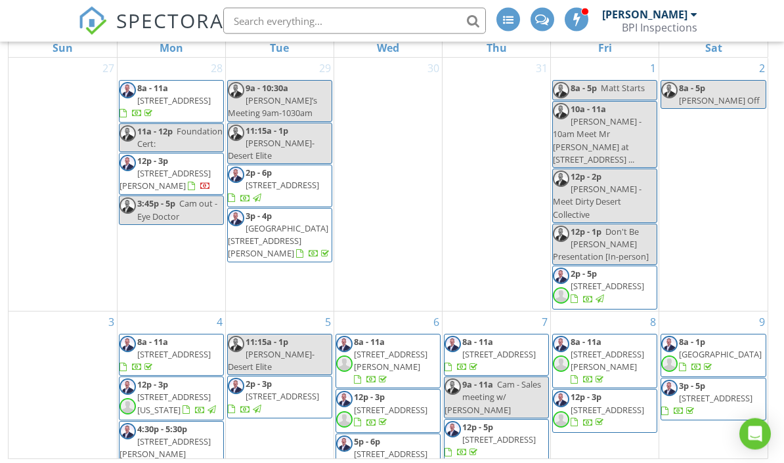
scroll to position [0, 0]
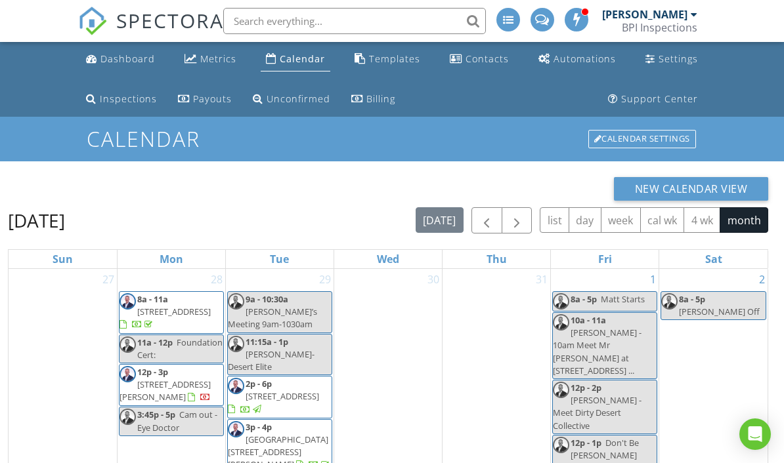
click at [530, 229] on button "button" at bounding box center [516, 220] width 31 height 27
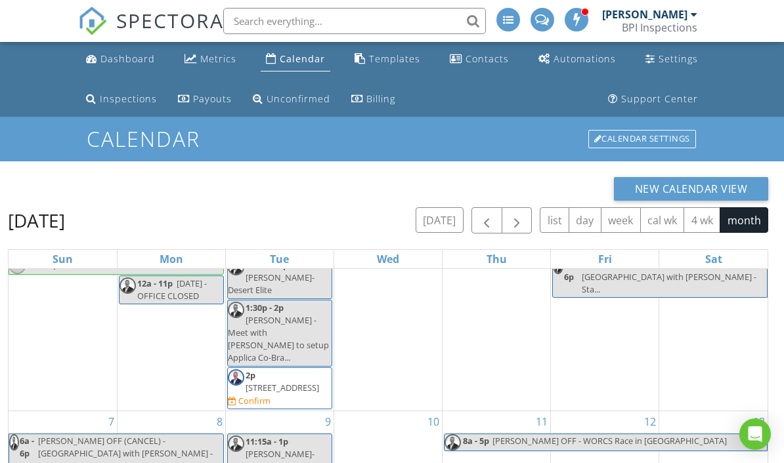
scroll to position [33, 0]
click at [482, 215] on span "button" at bounding box center [486, 221] width 16 height 16
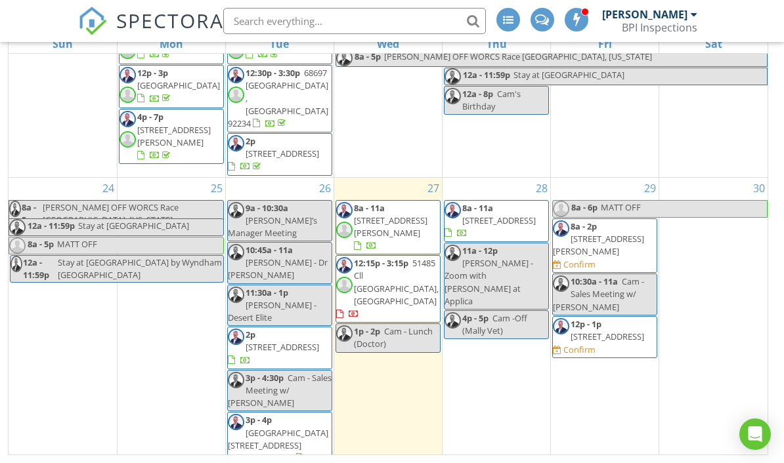
scroll to position [215, 0]
click at [614, 328] on div "29 8a - 6p MATT OFF 8a - 2p 60010 Darlinda Dr, Yucca Valley 92284 Confirm 10:30…" at bounding box center [605, 323] width 108 height 291
click at [620, 320] on div "29 8a - 6p MATT OFF 8a - 2p 60010 Darlinda Dr, Yucca Valley 92284 Confirm 10:30…" at bounding box center [605, 323] width 108 height 291
click at [621, 323] on div "29 8a - 6p MATT OFF 8a - 2p 60010 Darlinda Dr, Yucca Valley 92284 Confirm 10:30…" at bounding box center [605, 323] width 108 height 291
click at [623, 322] on div "29 8a - 6p MATT OFF 8a - 2p 60010 Darlinda Dr, Yucca Valley 92284 Confirm 10:30…" at bounding box center [605, 323] width 108 height 291
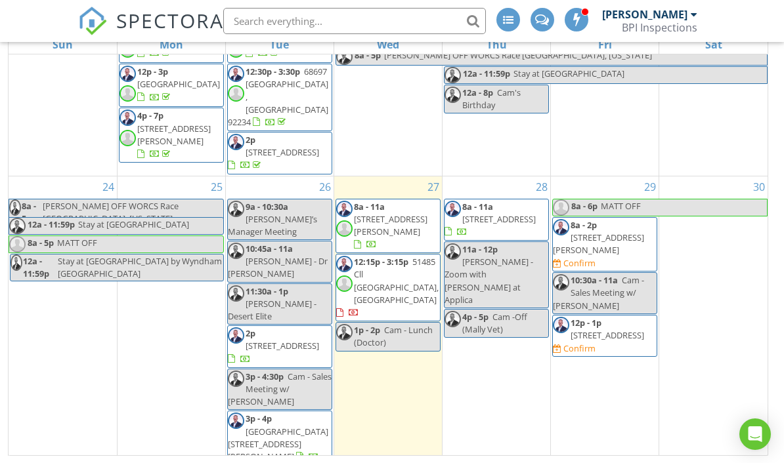
scroll to position [682, 0]
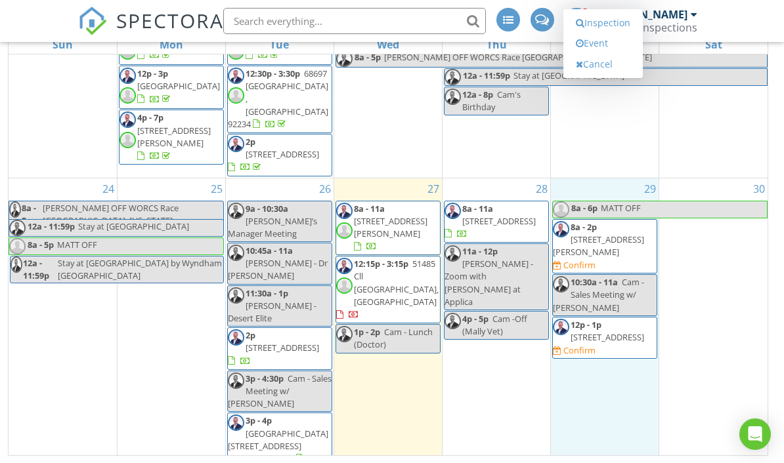
click at [615, 325] on div at bounding box center [605, 323] width 108 height 291
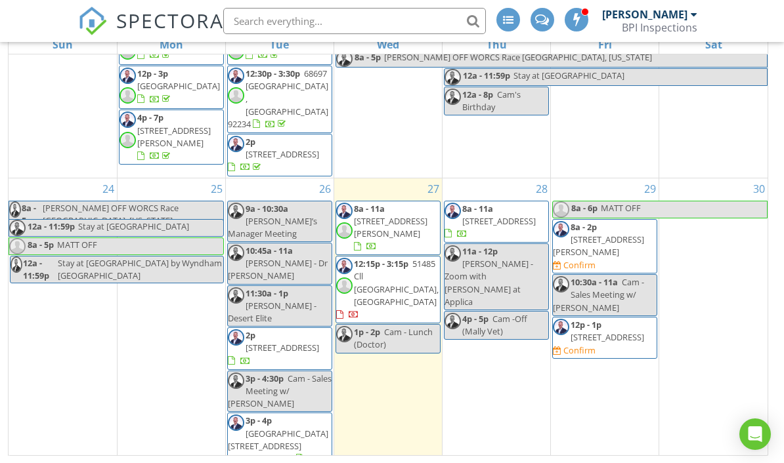
click at [614, 317] on div "29 8a - 6p MATT OFF 8a - 2p 60010 Darlinda Dr, Yucca Valley 92284 Confirm 10:30…" at bounding box center [605, 323] width 108 height 291
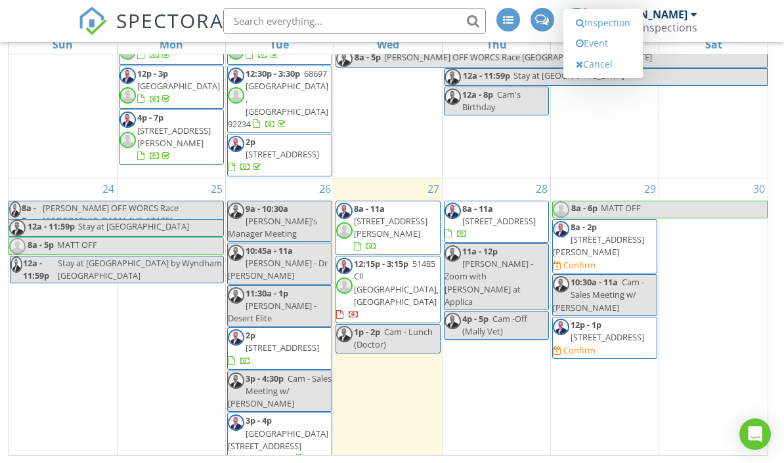
click at [621, 33] on link "Inspection" at bounding box center [603, 22] width 68 height 21
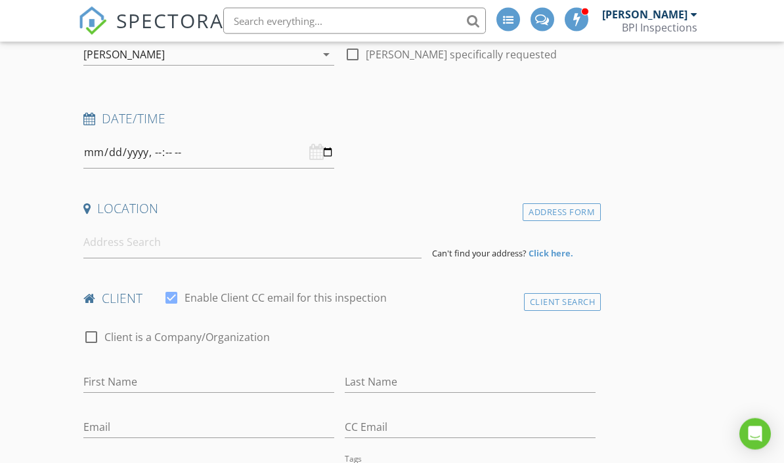
scroll to position [186, 0]
click at [246, 150] on input "datetime-local" at bounding box center [208, 152] width 251 height 32
type input "2025-08-29T13:00"
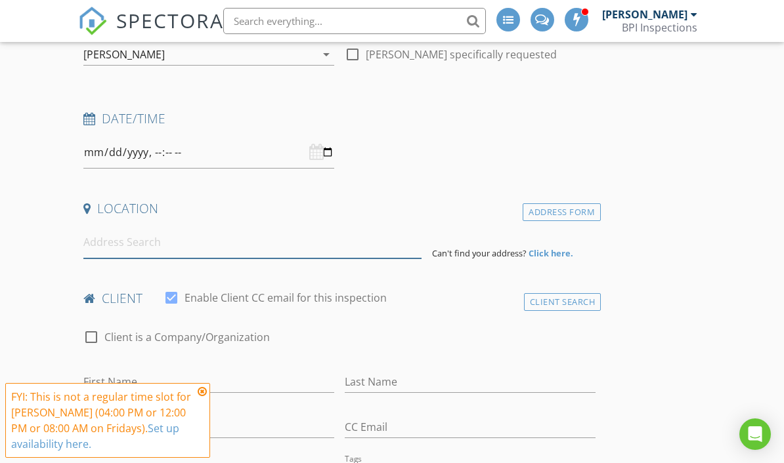
click at [235, 245] on input at bounding box center [252, 242] width 338 height 32
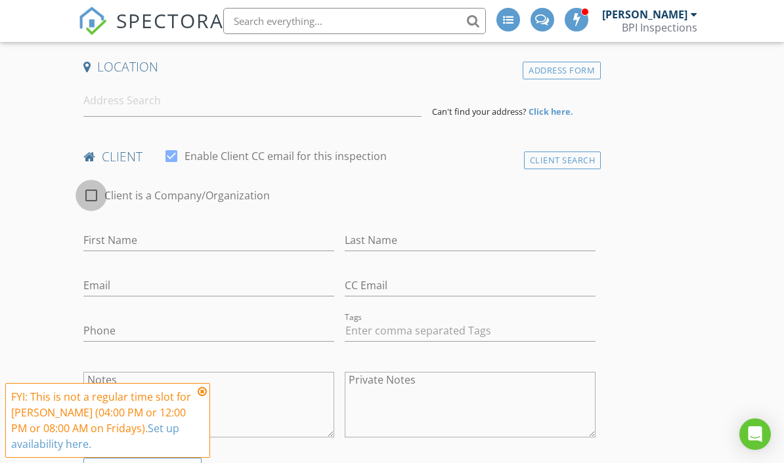
click at [95, 193] on div at bounding box center [91, 195] width 22 height 22
checkbox input "true"
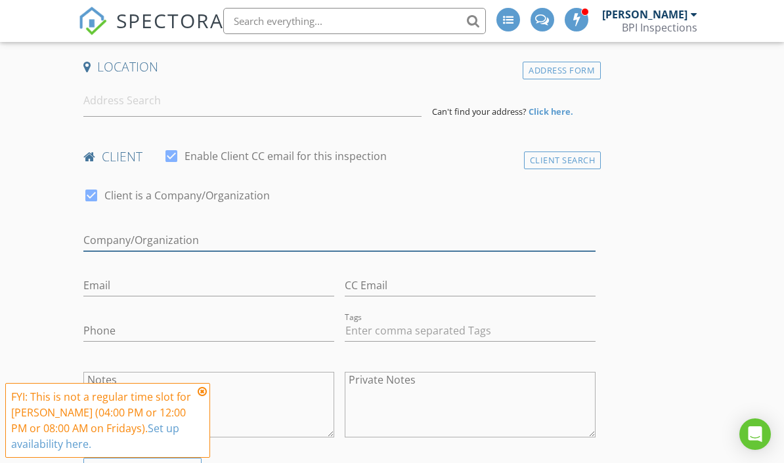
click at [222, 241] on input "Called later to ADD sewer inspection" at bounding box center [339, 241] width 512 height 22
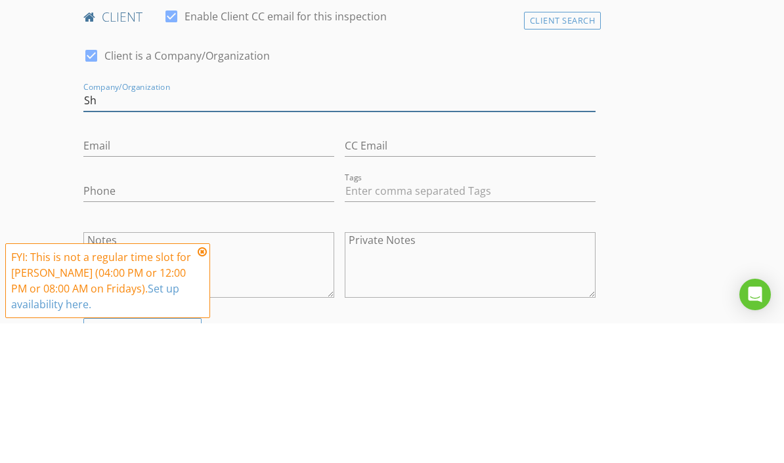
type input "S"
click at [570, 152] on div "Client Search" at bounding box center [562, 161] width 77 height 18
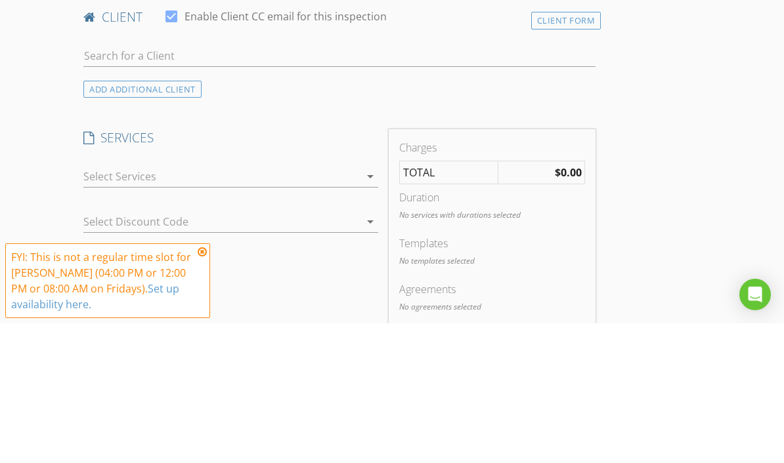
scroll to position [467, 0]
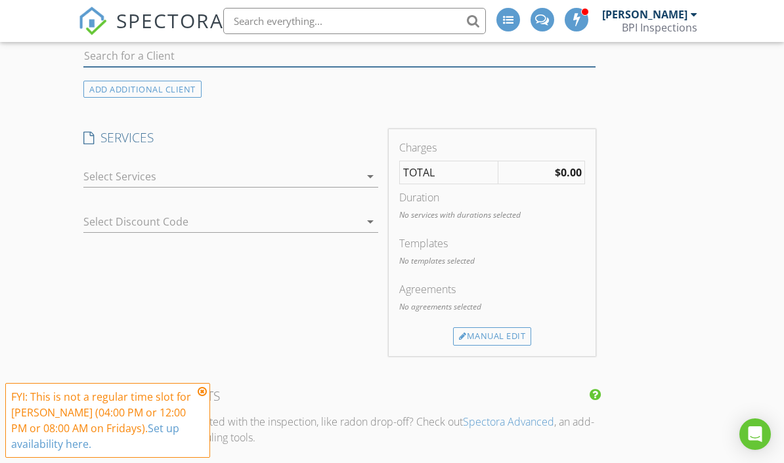
click at [236, 51] on input "text" at bounding box center [339, 56] width 512 height 22
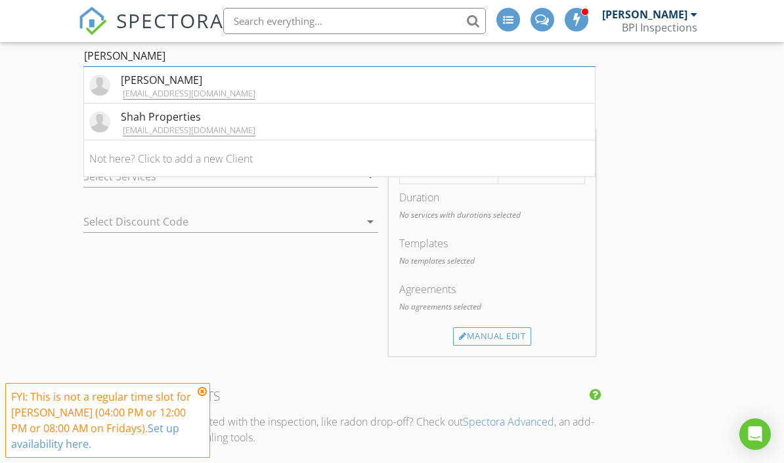
type input "Shah"
click at [190, 125] on div "ashah@shahmgmt.com" at bounding box center [188, 130] width 135 height 10
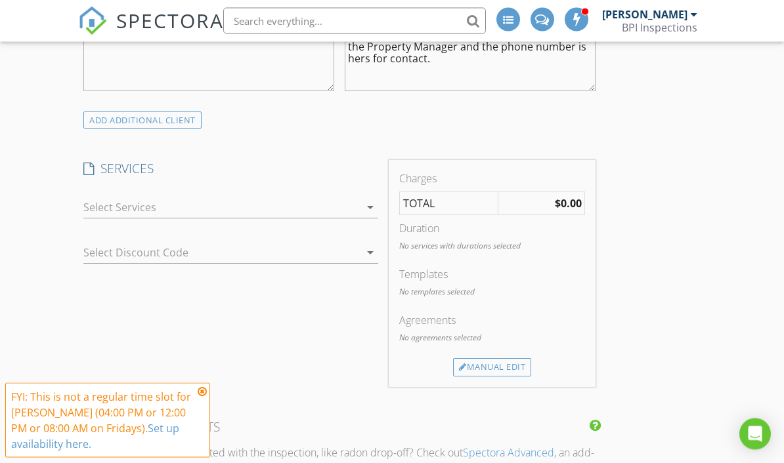
click at [238, 205] on div at bounding box center [221, 208] width 276 height 21
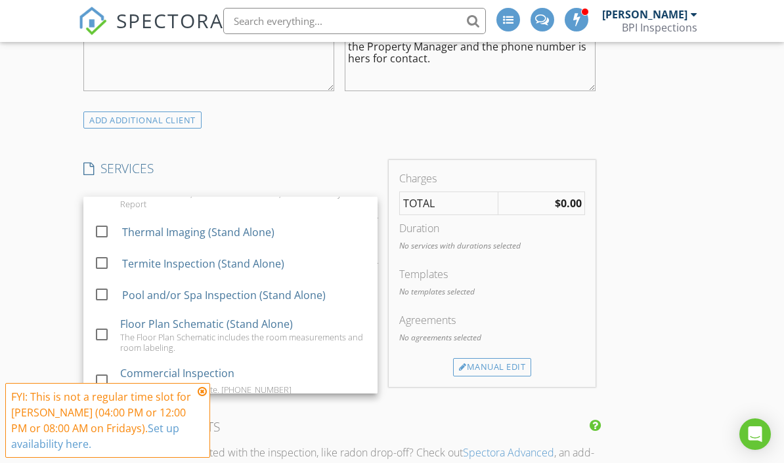
scroll to position [1176, 0]
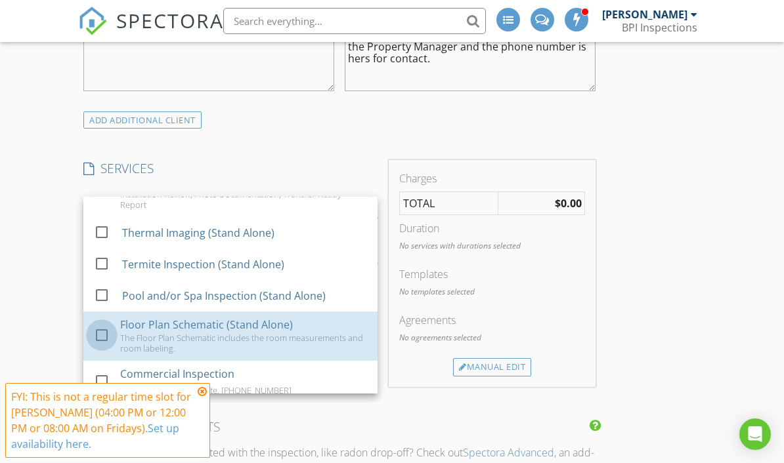
click at [106, 324] on div at bounding box center [102, 335] width 22 height 22
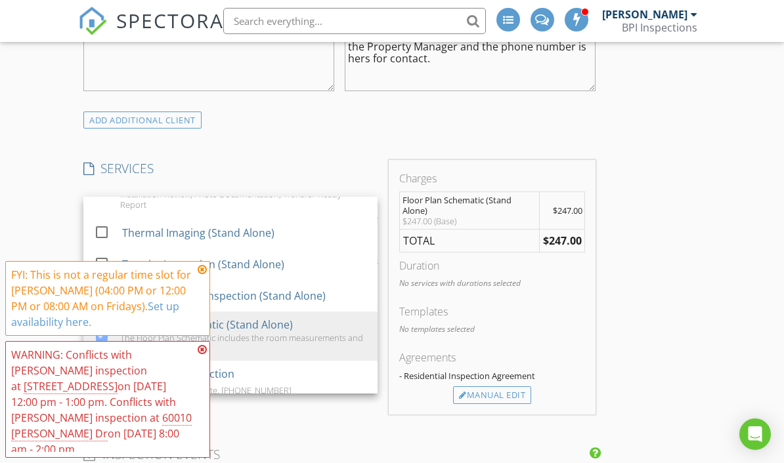
click at [199, 275] on icon at bounding box center [202, 269] width 9 height 10
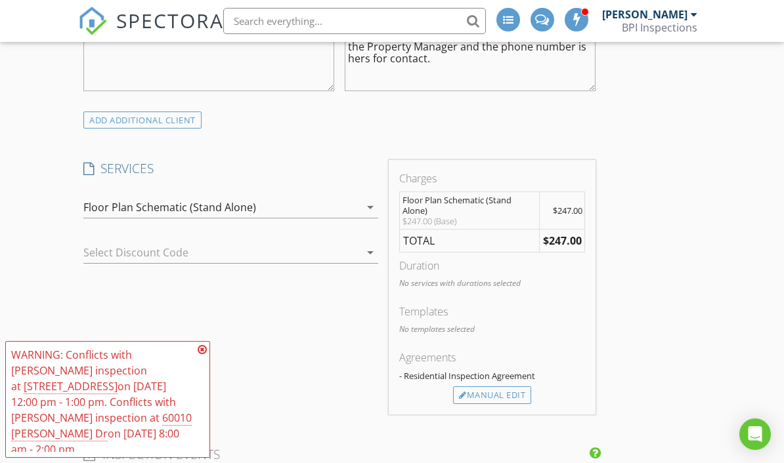
click at [201, 355] on icon at bounding box center [202, 350] width 9 height 10
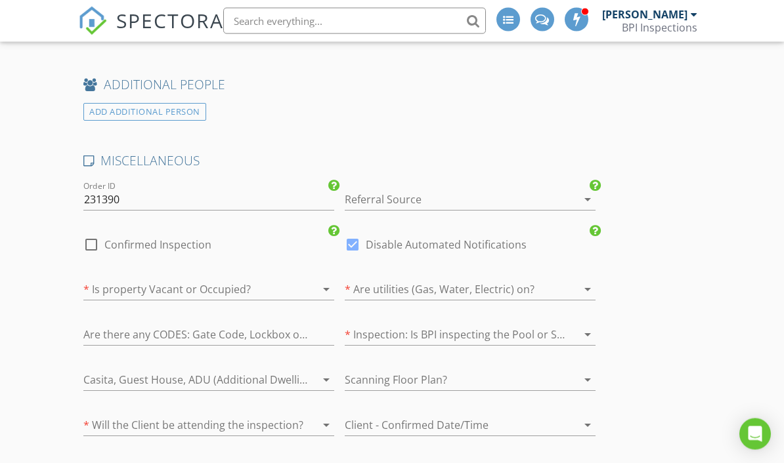
scroll to position [1593, 0]
click at [418, 196] on div at bounding box center [452, 201] width 214 height 21
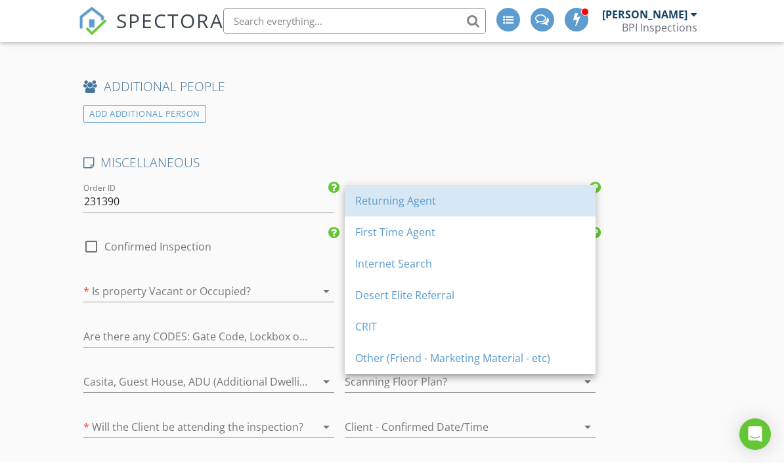
click at [421, 209] on div "Returning Agent" at bounding box center [470, 200] width 230 height 31
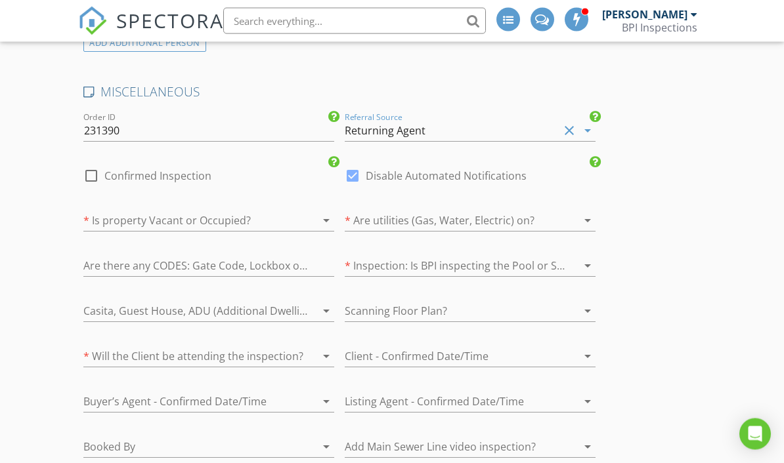
scroll to position [1671, 0]
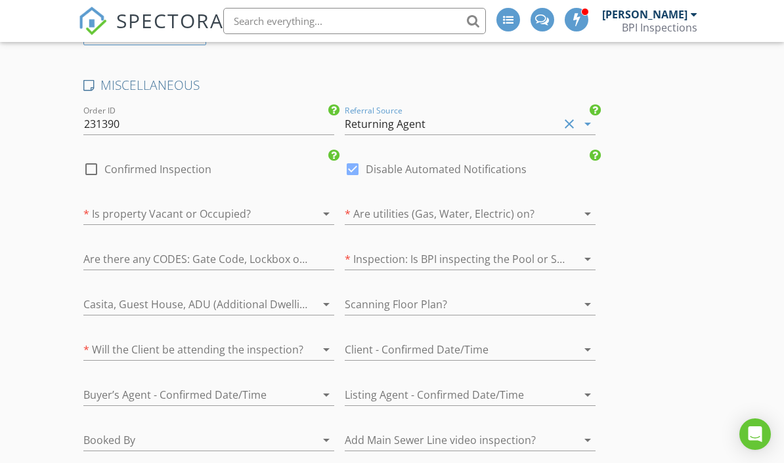
click at [190, 213] on div at bounding box center [190, 213] width 214 height 21
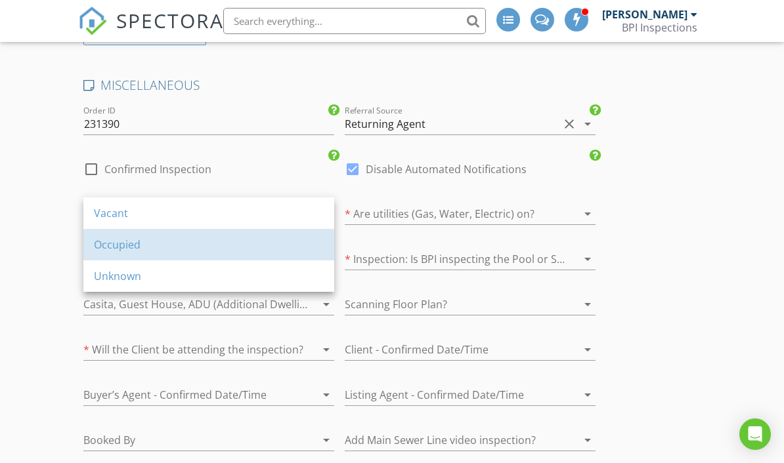
click at [136, 245] on div "Occupied" at bounding box center [209, 245] width 230 height 16
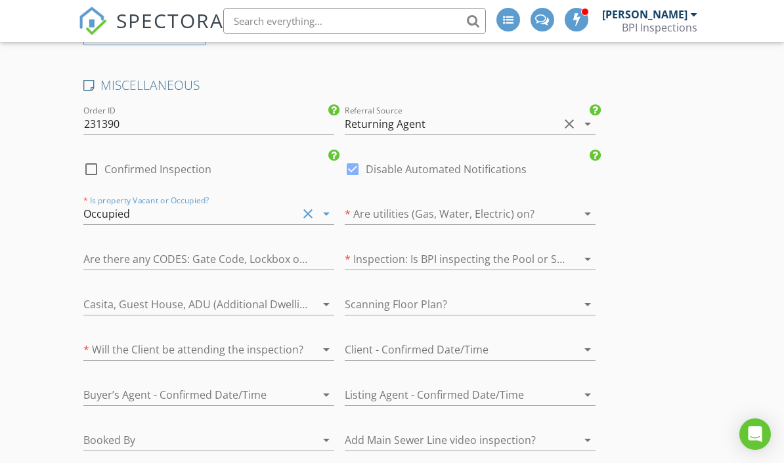
click at [481, 207] on div at bounding box center [452, 213] width 214 height 21
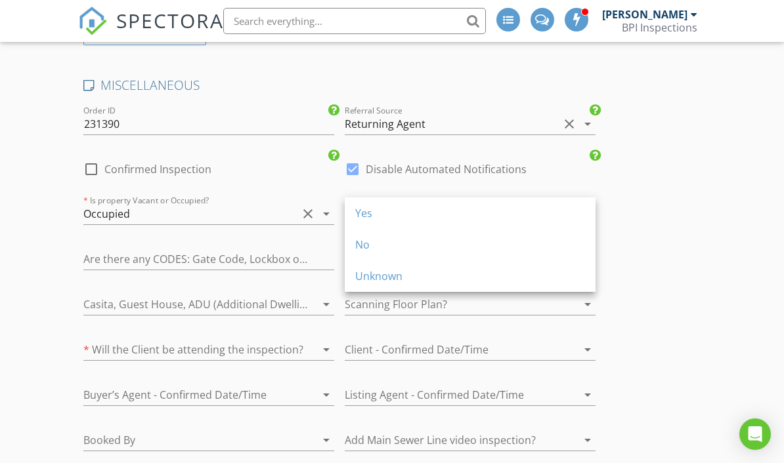
click at [397, 211] on div "Yes" at bounding box center [470, 213] width 230 height 16
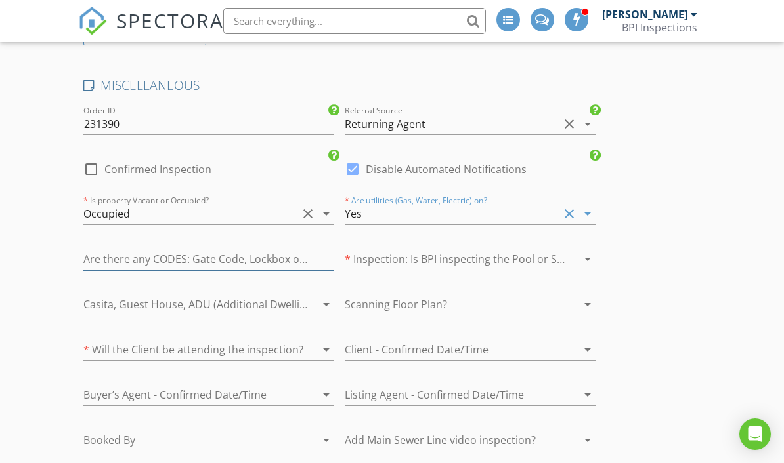
click at [253, 249] on input "text" at bounding box center [208, 260] width 251 height 22
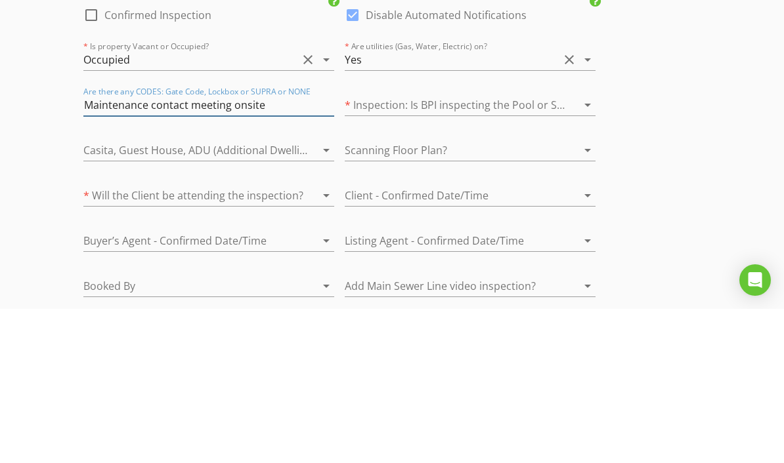
type input "Maintenance contact meeting onsite"
click at [520, 249] on div at bounding box center [452, 259] width 214 height 21
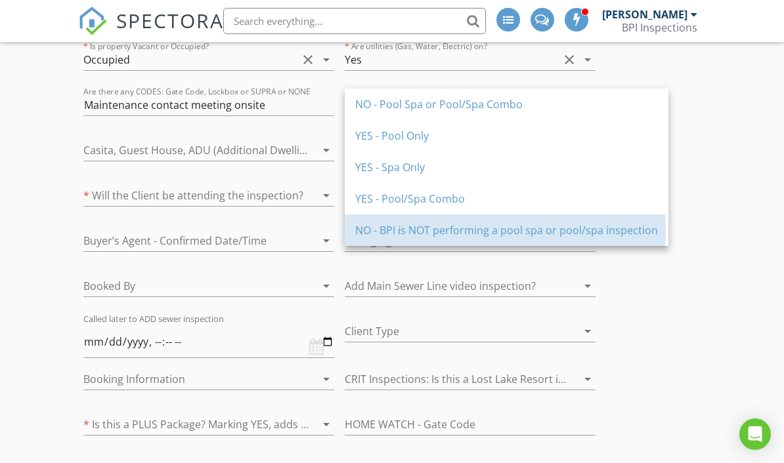
click at [419, 227] on div "NO - BPI is NOT performing a pool spa or pool/spa inspection" at bounding box center [506, 230] width 303 height 16
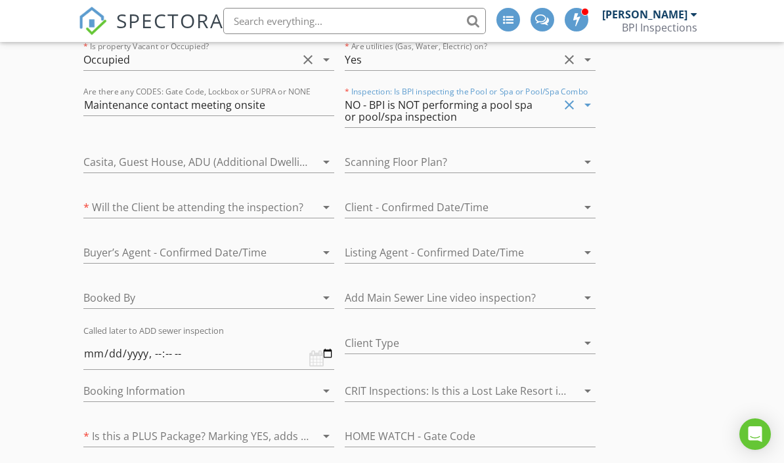
click at [447, 156] on div at bounding box center [452, 162] width 214 height 21
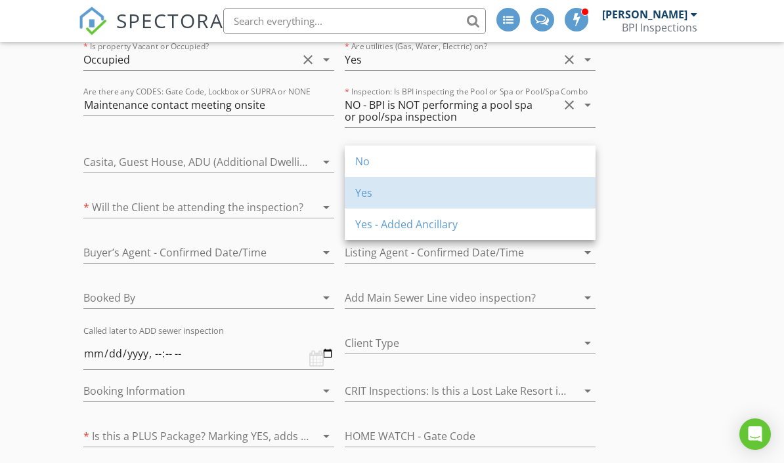
click at [387, 190] on div "Yes" at bounding box center [470, 193] width 230 height 16
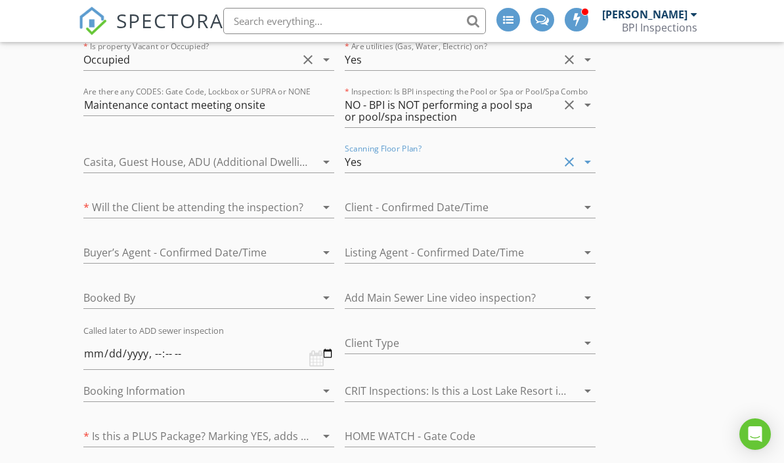
click at [243, 203] on div at bounding box center [190, 207] width 214 height 21
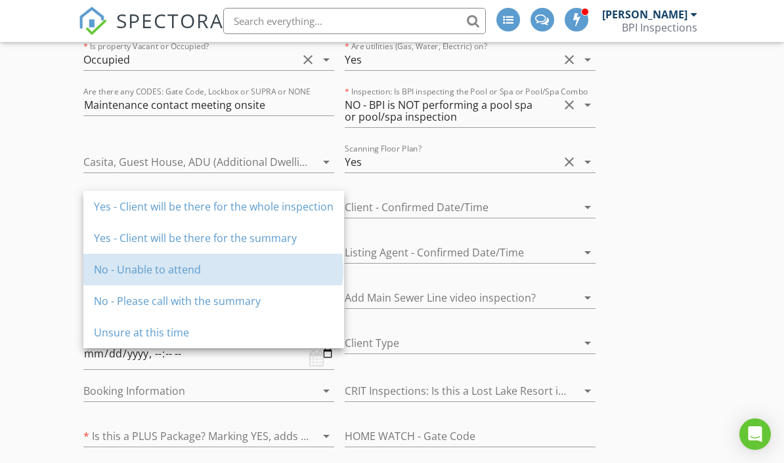
click at [167, 268] on div "No - Unable to attend" at bounding box center [214, 270] width 240 height 16
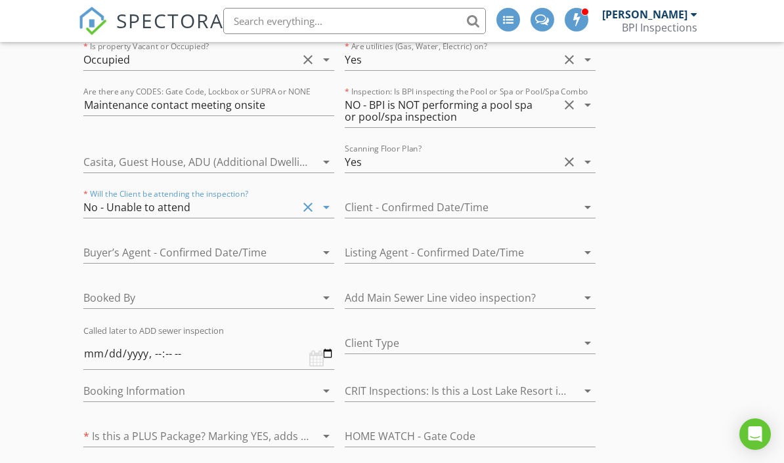
click at [245, 293] on div at bounding box center [190, 297] width 214 height 21
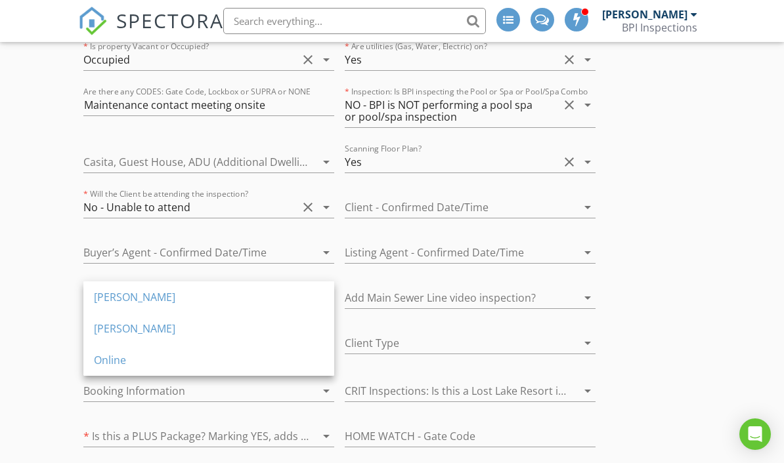
click at [138, 295] on div "Coy" at bounding box center [209, 297] width 230 height 16
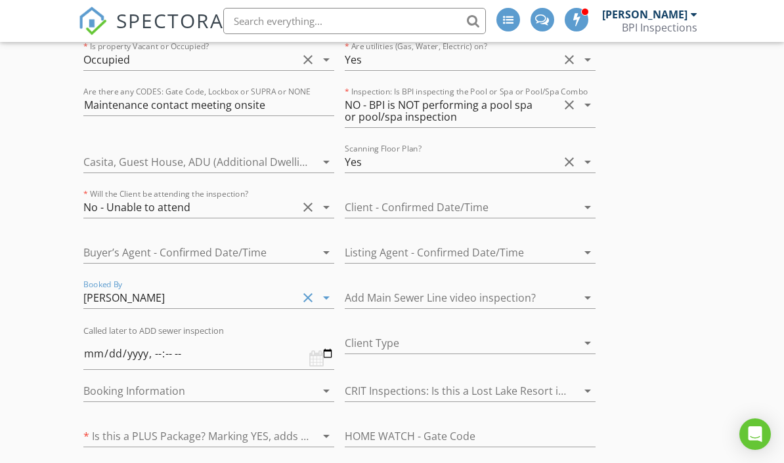
click at [512, 290] on div at bounding box center [452, 297] width 214 height 21
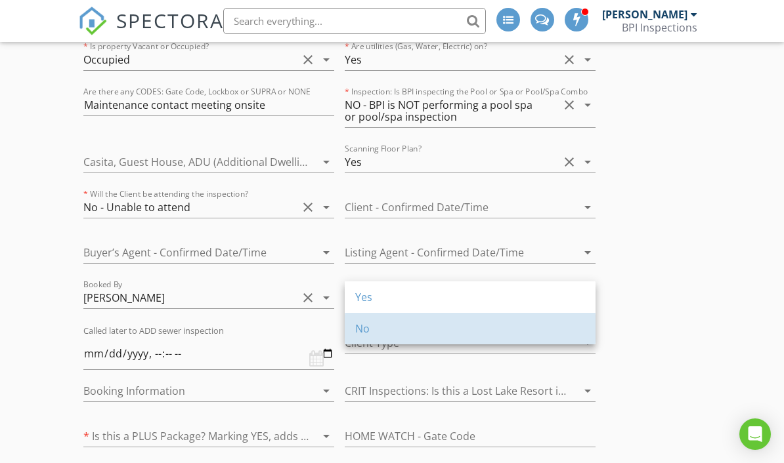
click at [402, 330] on div "No" at bounding box center [470, 329] width 230 height 16
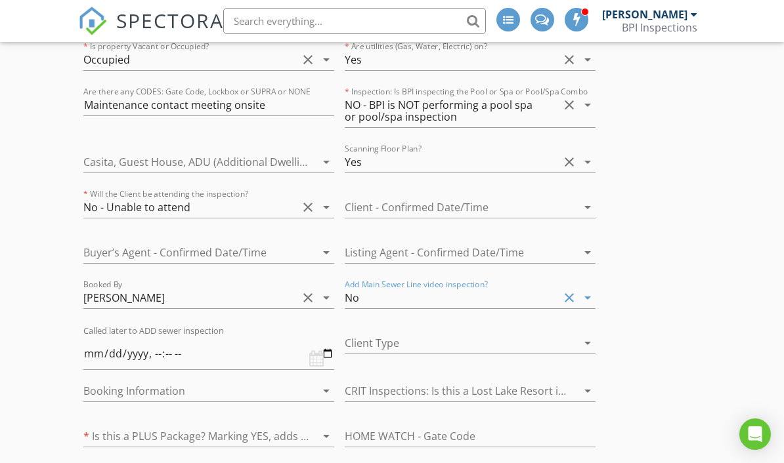
click at [447, 339] on div at bounding box center [452, 343] width 214 height 21
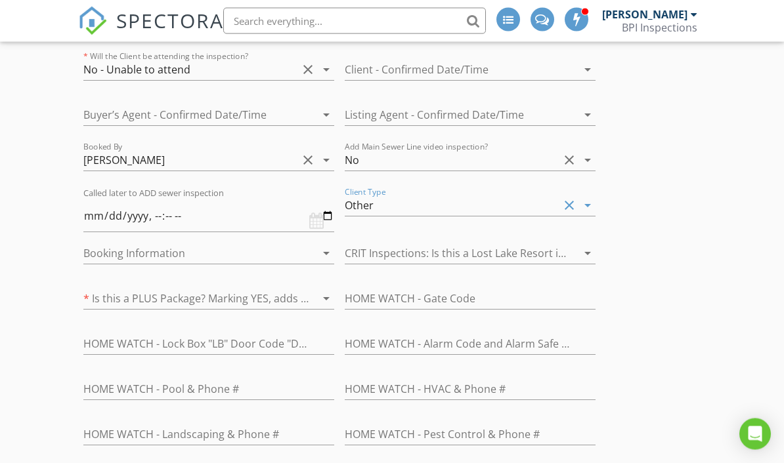
scroll to position [2033, 0]
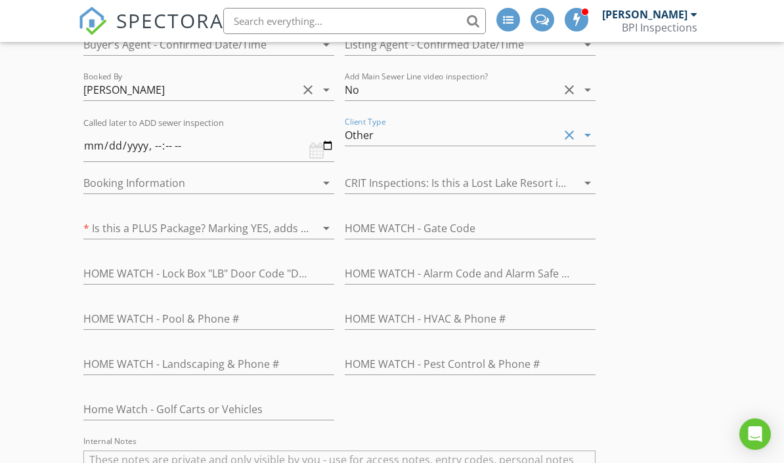
click at [212, 184] on div at bounding box center [190, 183] width 214 height 21
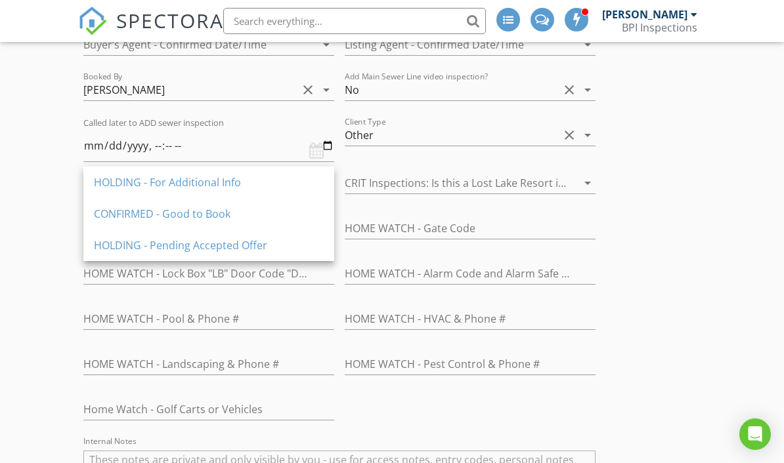
click at [238, 184] on div "HOLDING - For Additional Info" at bounding box center [209, 183] width 230 height 16
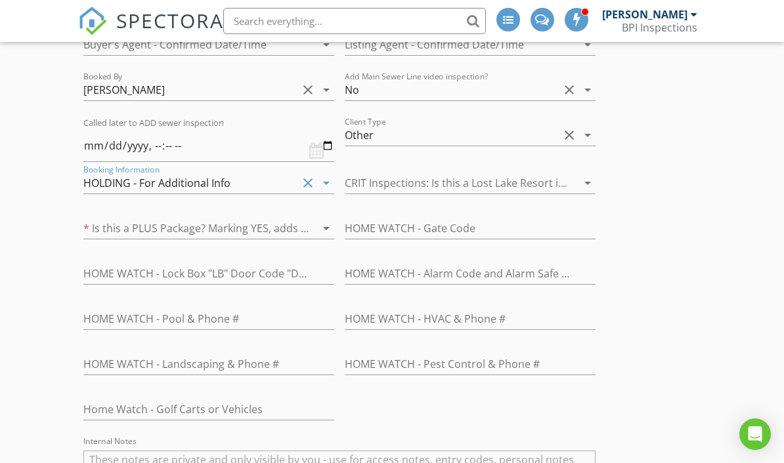
click at [270, 218] on div at bounding box center [190, 228] width 214 height 21
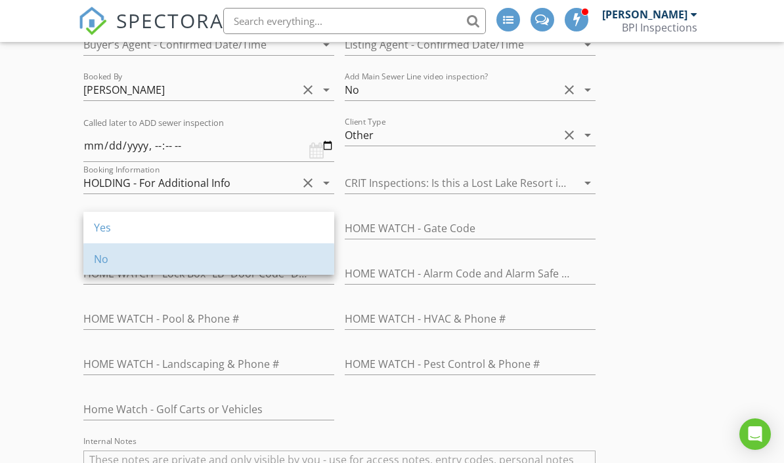
click at [153, 258] on div "No" at bounding box center [209, 259] width 230 height 16
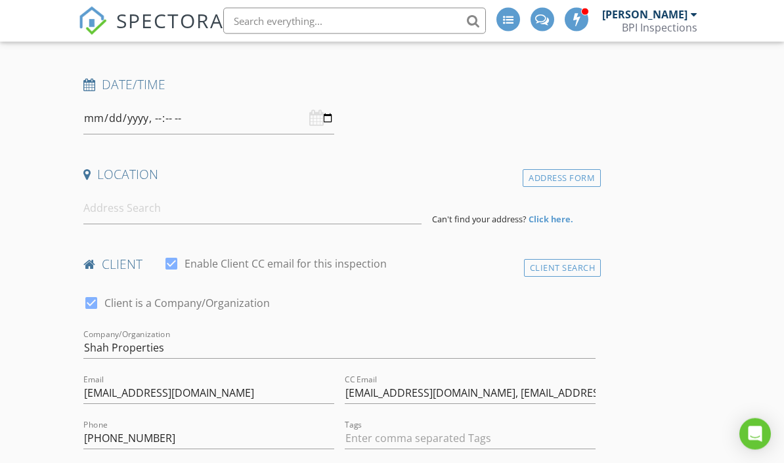
scroll to position [213, 0]
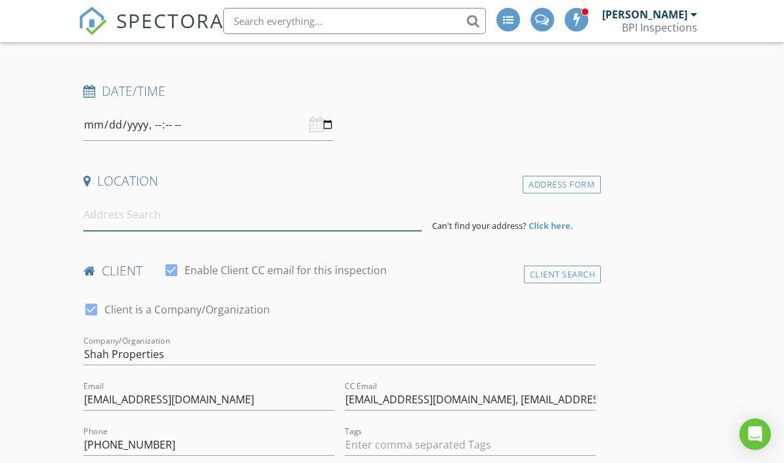
click at [171, 216] on input at bounding box center [252, 215] width 338 height 32
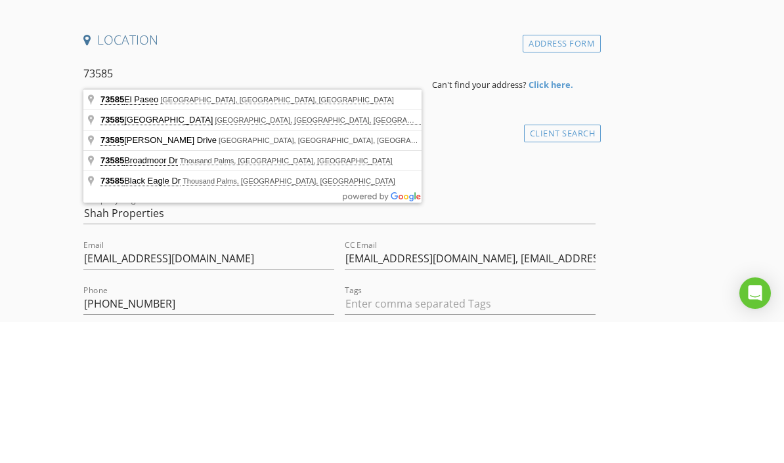
type input "73585 Fred Waring Drive, Palm Desert, CA, USA"
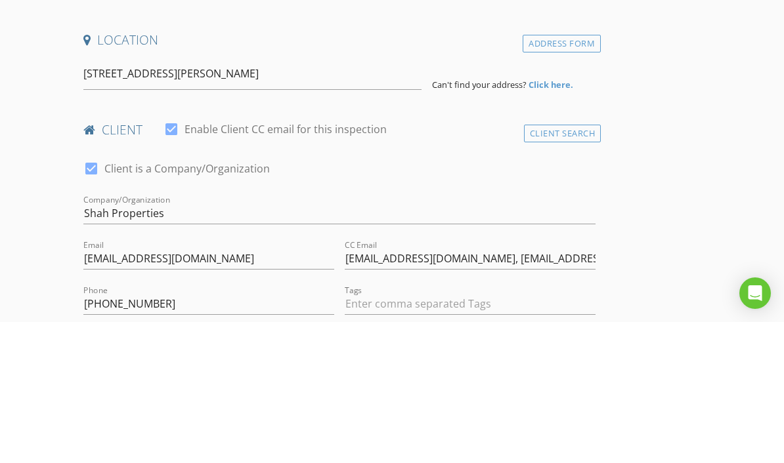
scroll to position [354, 0]
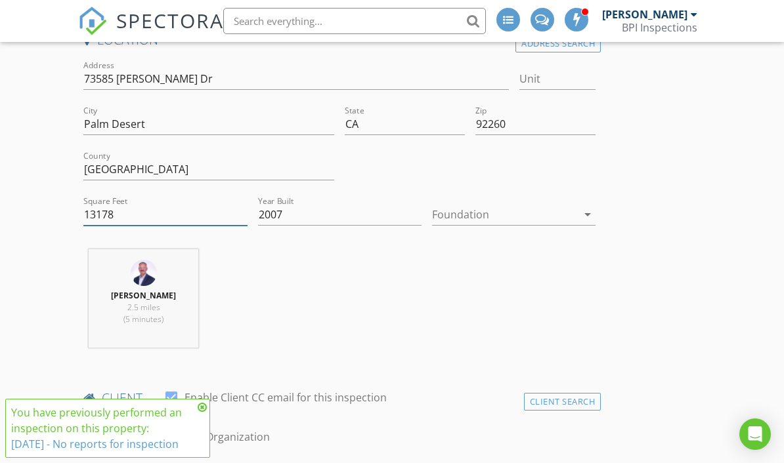
click at [182, 207] on input "13178" at bounding box center [164, 215] width 163 height 22
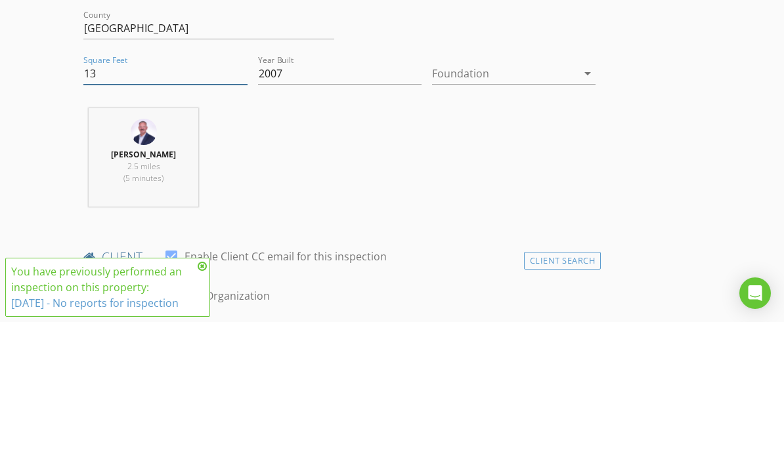
type input "1"
type input "0"
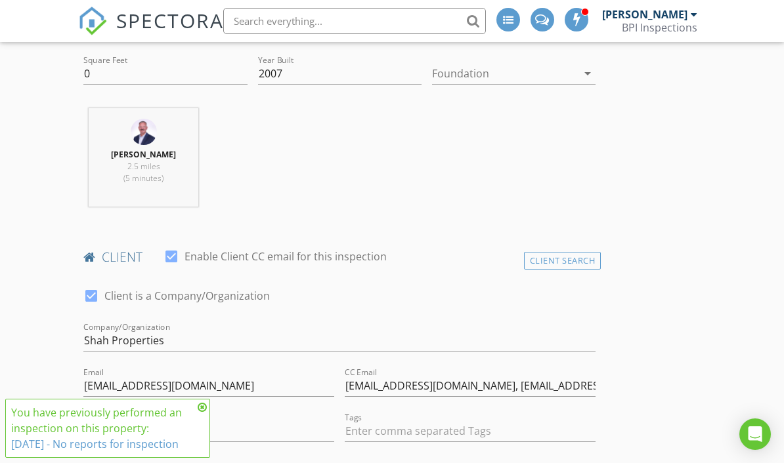
click at [205, 408] on icon at bounding box center [202, 407] width 9 height 10
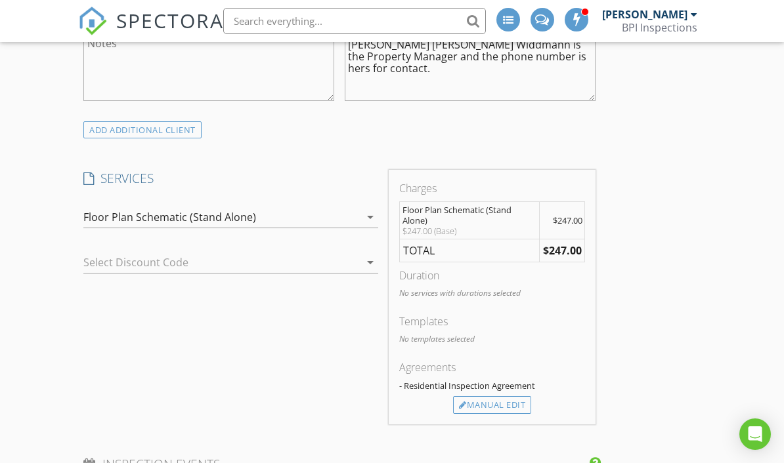
scroll to position [936, 0]
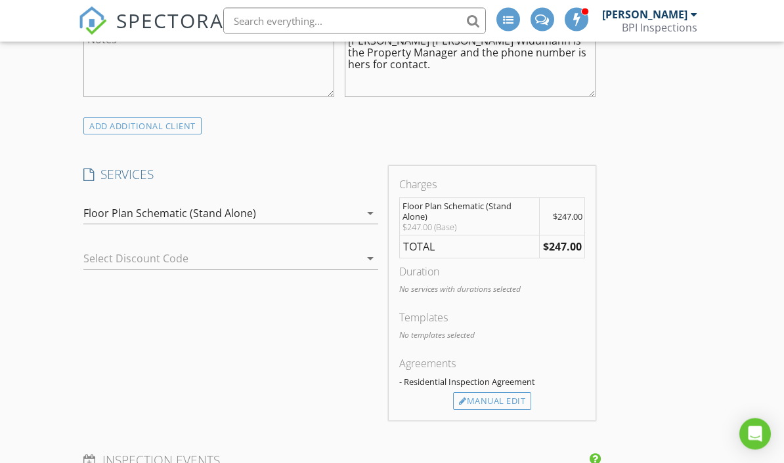
click at [514, 399] on div "Manual Edit" at bounding box center [492, 402] width 78 height 18
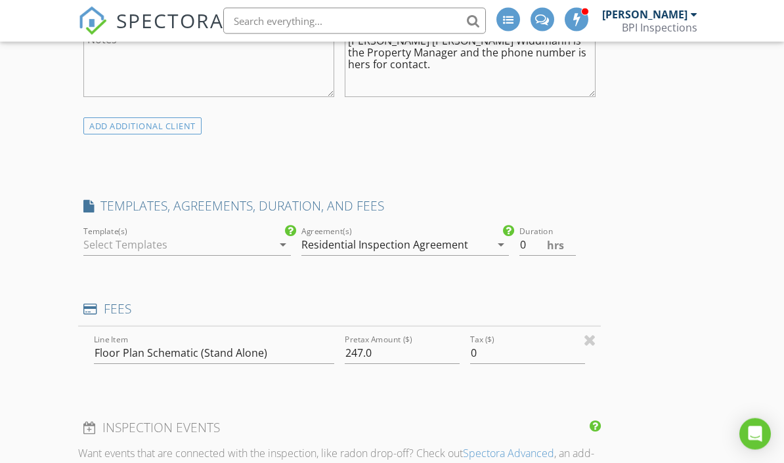
scroll to position [936, 0]
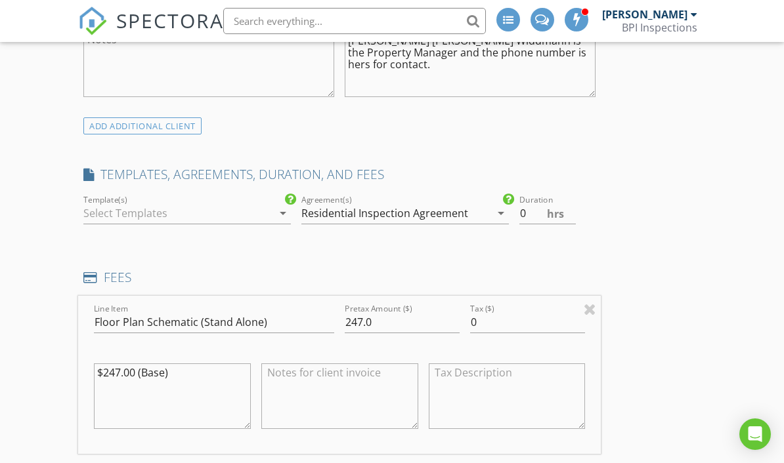
click at [494, 217] on icon "arrow_drop_down" at bounding box center [501, 213] width 16 height 16
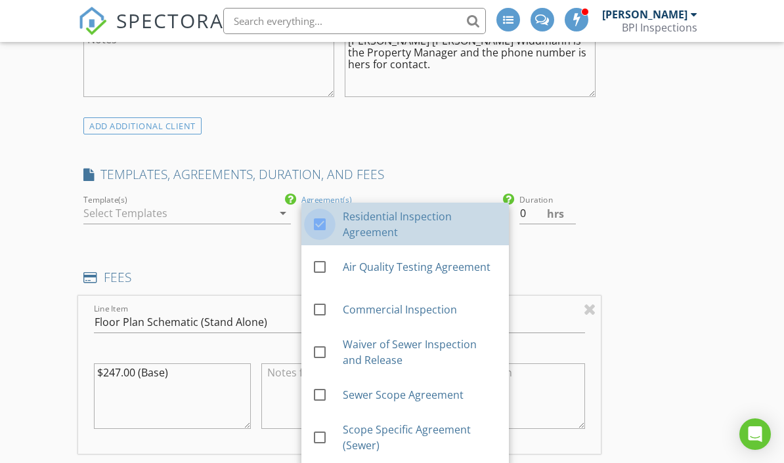
click at [317, 224] on div at bounding box center [319, 224] width 22 height 22
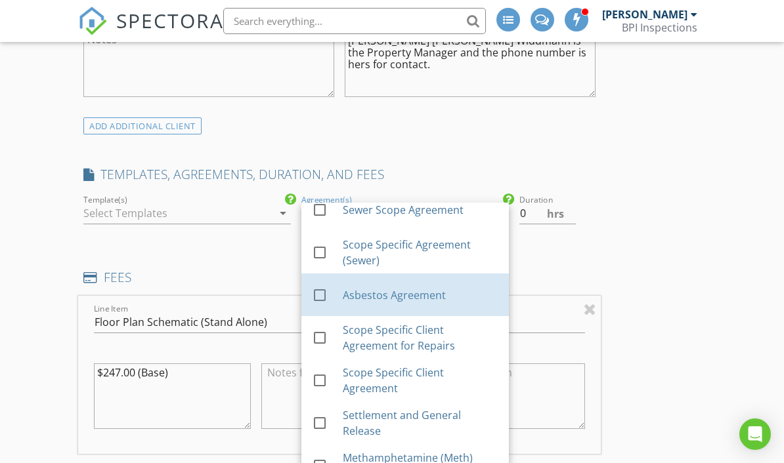
scroll to position [187, 0]
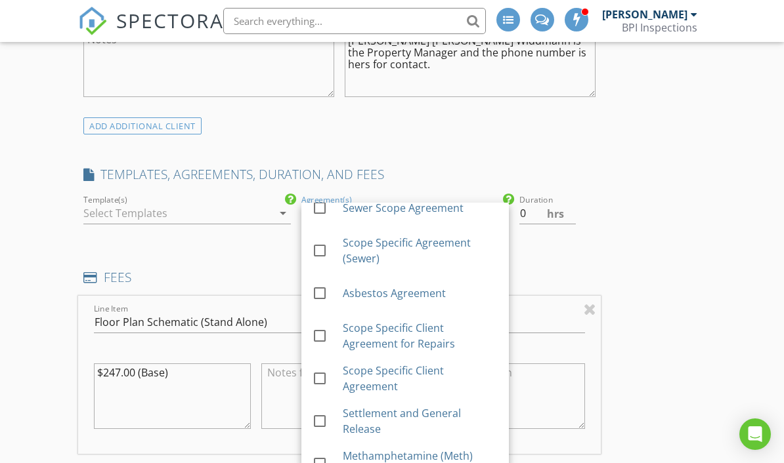
click at [323, 377] on div at bounding box center [319, 378] width 22 height 22
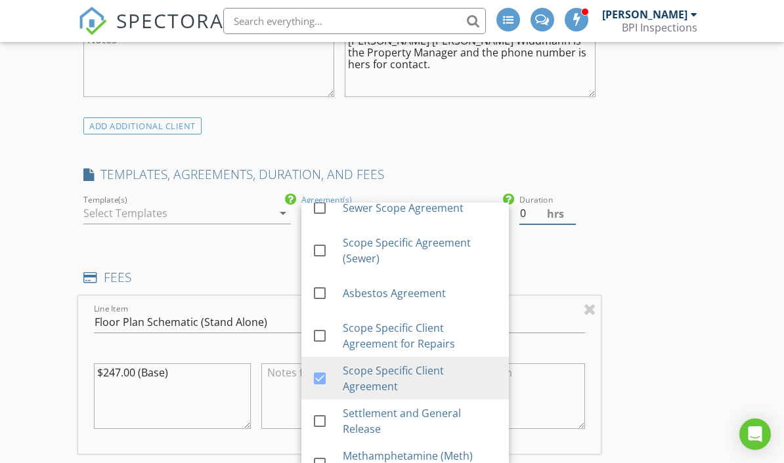
click at [540, 211] on input "0" at bounding box center [547, 214] width 57 height 22
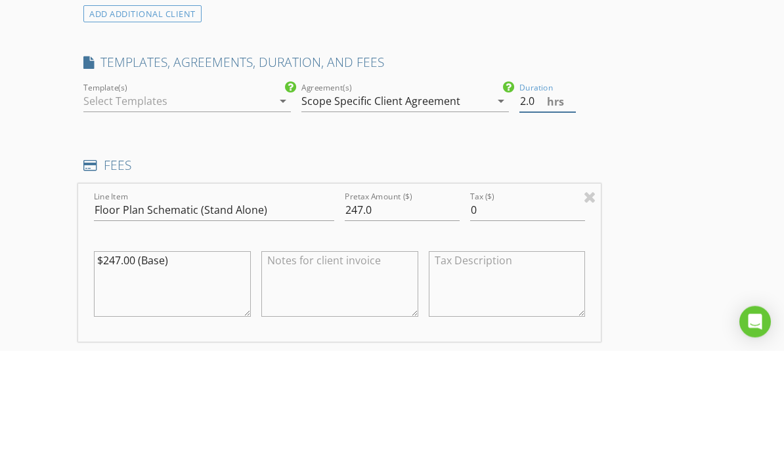
type input "2.0"
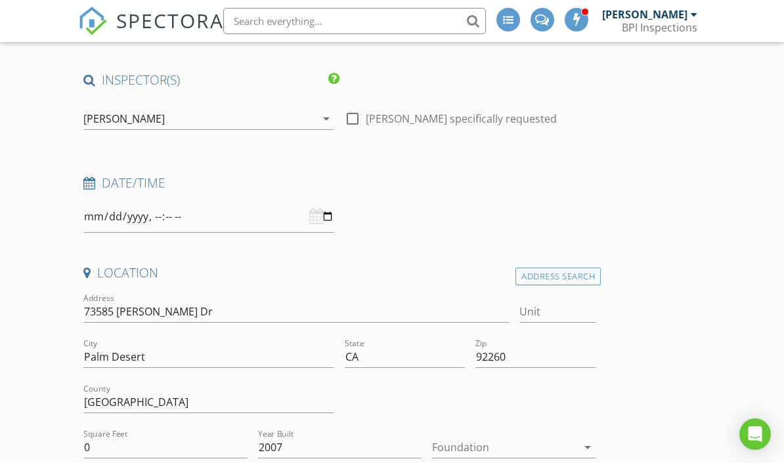
scroll to position [0, 0]
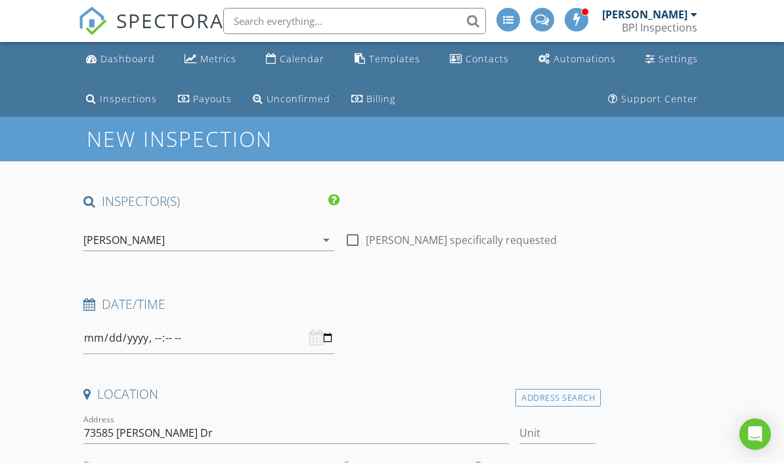
click at [291, 63] on div "Calendar" at bounding box center [302, 58] width 45 height 12
click at [300, 62] on div "Calendar" at bounding box center [302, 58] width 45 height 12
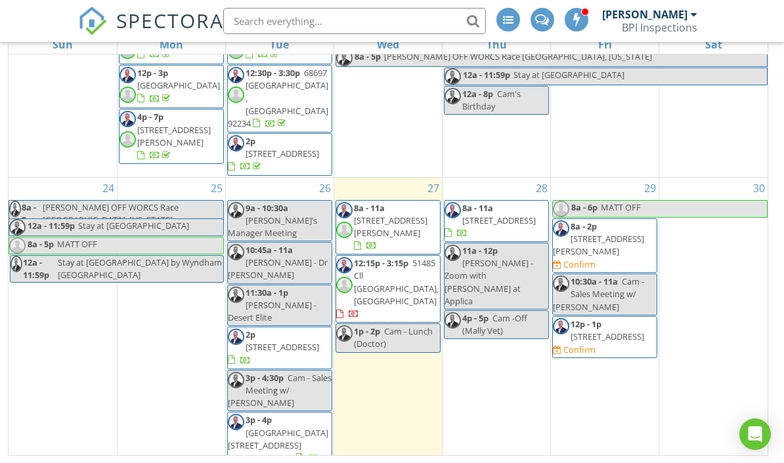
scroll to position [682, 0]
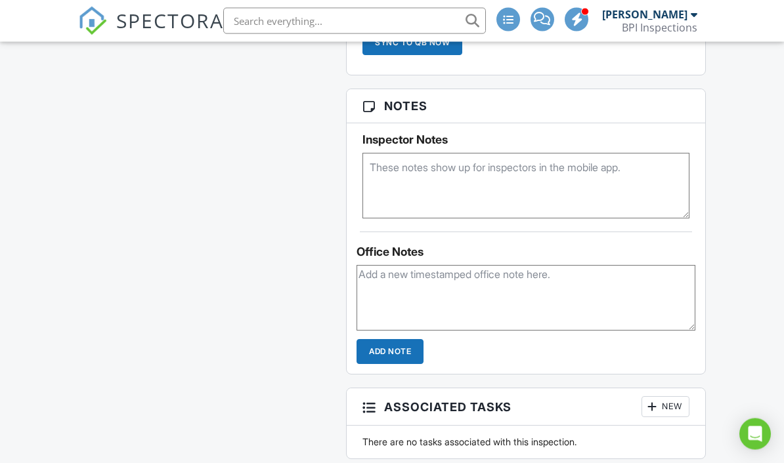
scroll to position [1503, 0]
click at [491, 192] on textarea at bounding box center [525, 186] width 326 height 66
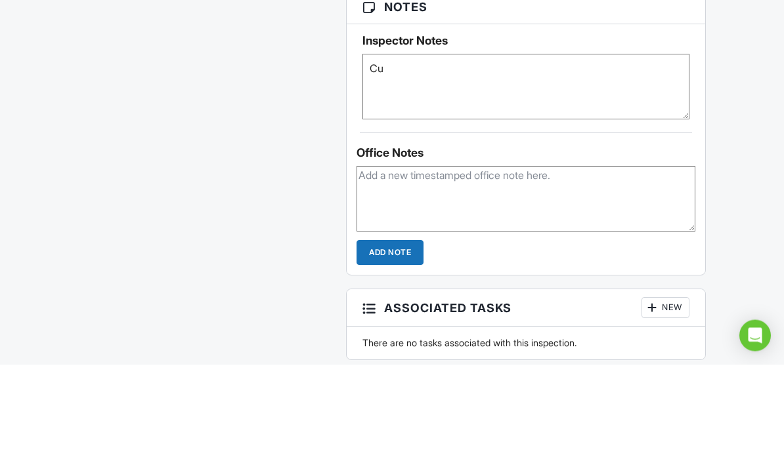
type textarea "C"
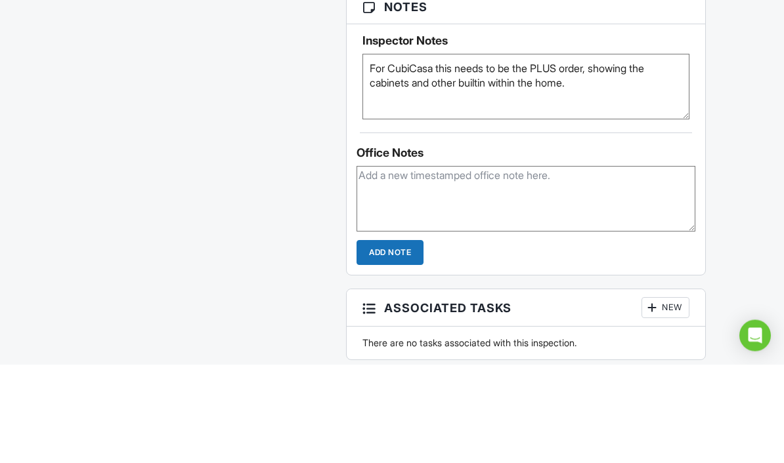
type textarea "For CubiCasa this needs to be the PLUS order, showing the cabinets and other bu…"
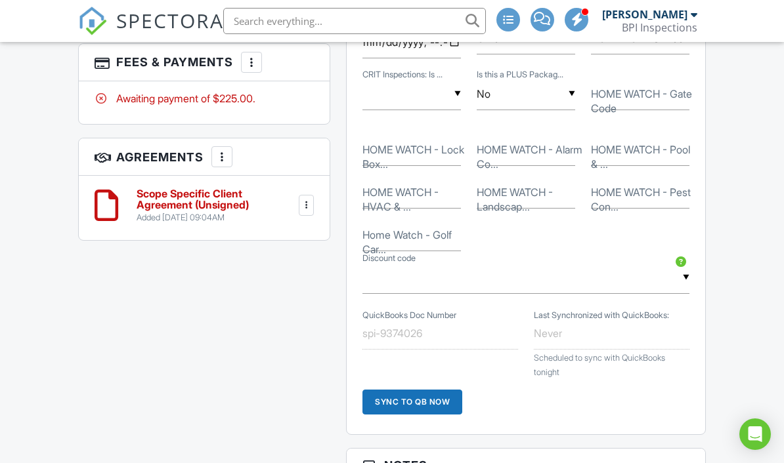
scroll to position [1155, 0]
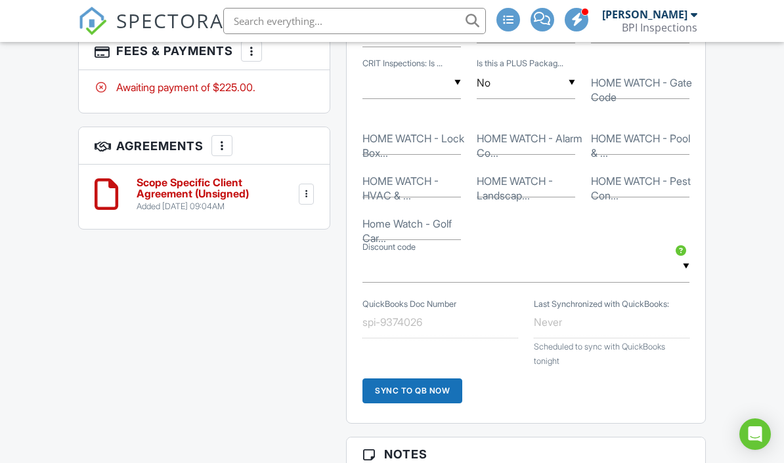
click at [227, 184] on h6 "Scope Specific Client Agreement (Unsigned)" at bounding box center [215, 188] width 159 height 23
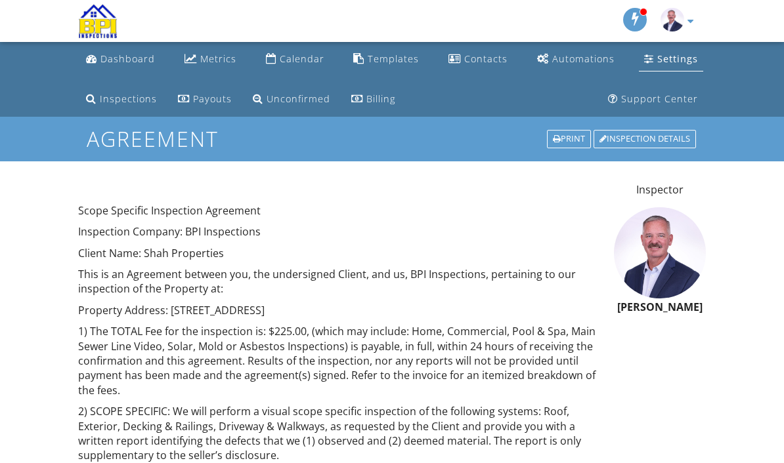
click at [659, 142] on div "Inspection Details" at bounding box center [644, 139] width 102 height 18
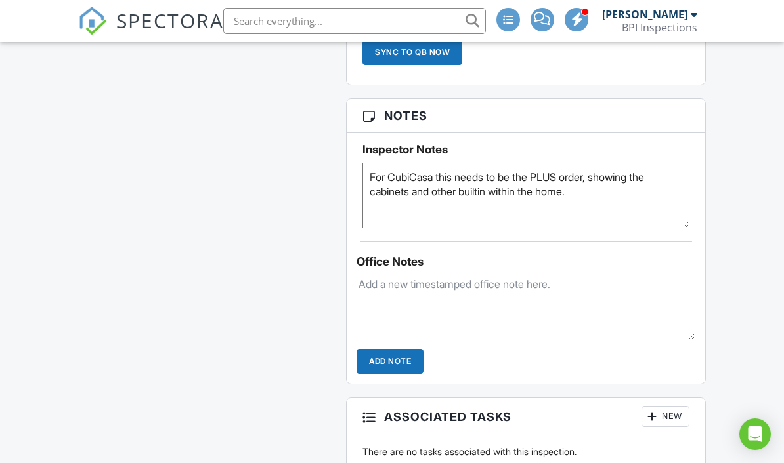
scroll to position [1493, 0]
click at [469, 306] on textarea at bounding box center [525, 309] width 338 height 66
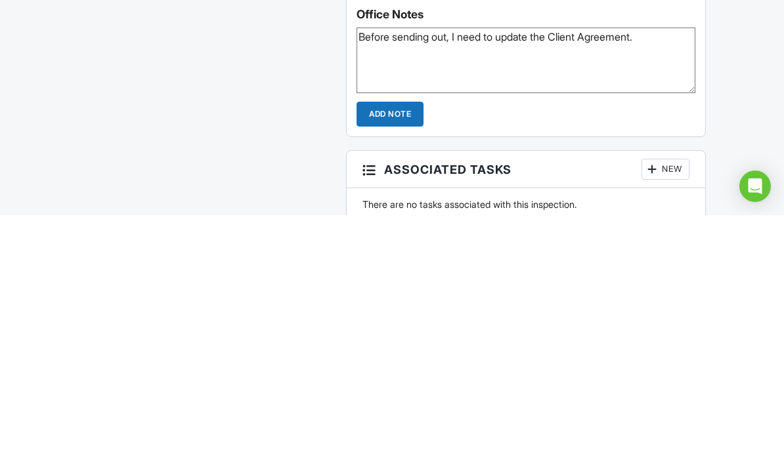
type textarea "Before sending out, I need to update the Client Agreement."
click at [400, 350] on input "Add Note" at bounding box center [389, 362] width 67 height 25
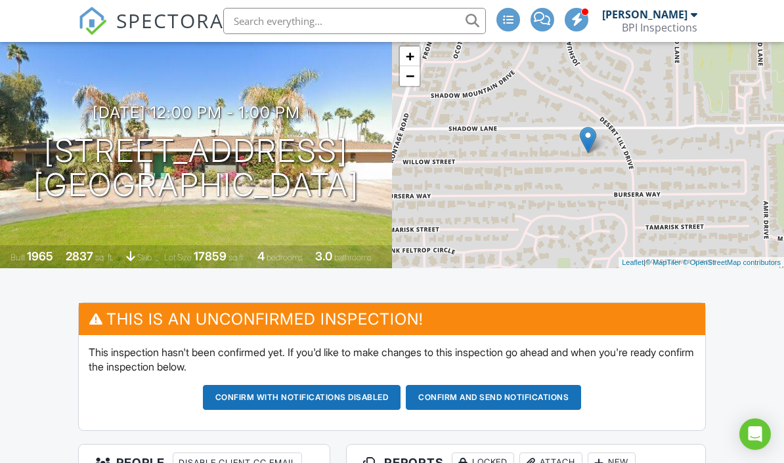
scroll to position [0, 0]
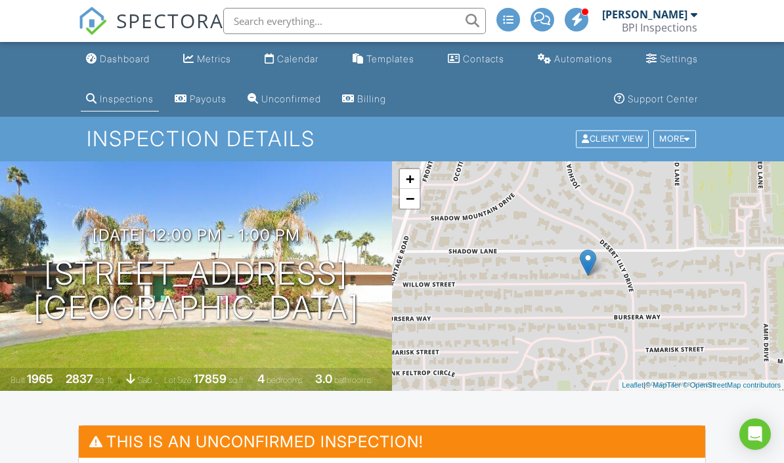
click at [293, 62] on div "Calendar" at bounding box center [297, 58] width 41 height 11
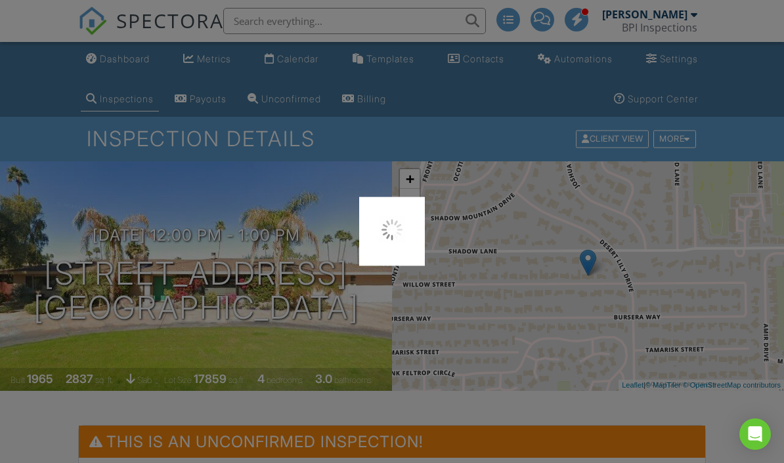
click at [306, 60] on div at bounding box center [392, 231] width 784 height 463
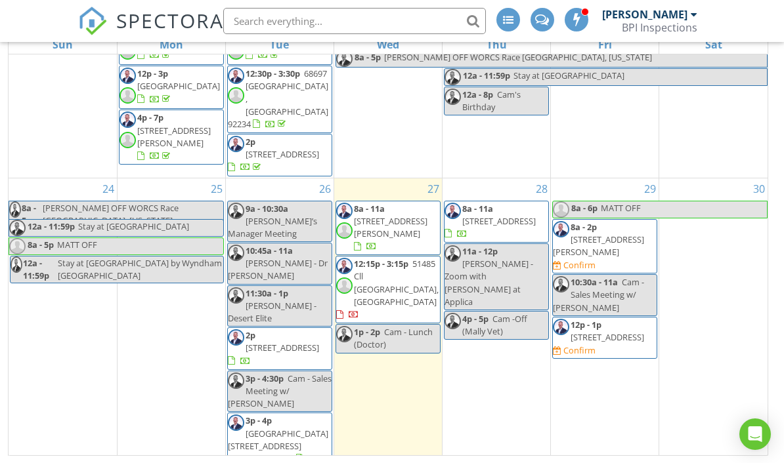
scroll to position [268, 0]
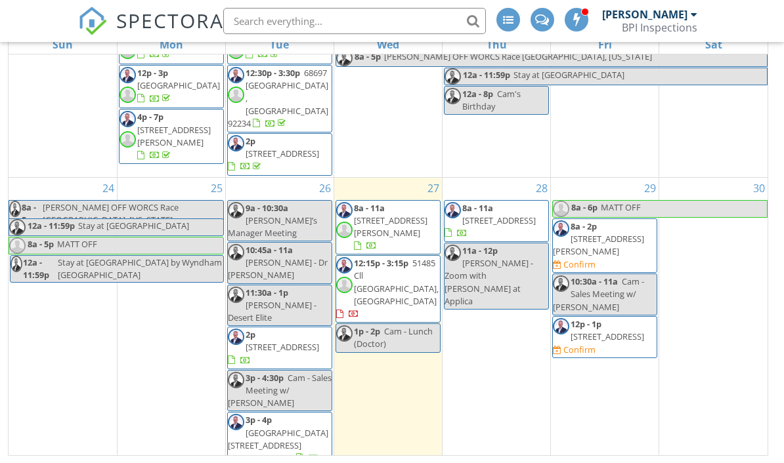
scroll to position [682, 0]
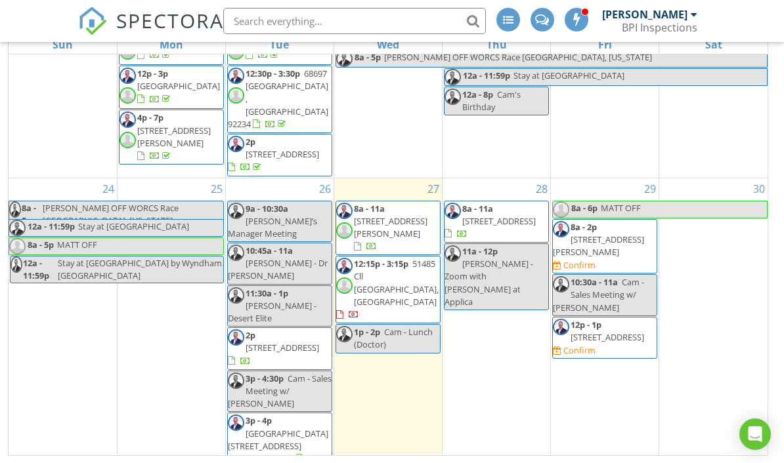
click at [404, 258] on span "51485 Cll [GEOGRAPHIC_DATA], [GEOGRAPHIC_DATA]" at bounding box center [396, 283] width 85 height 50
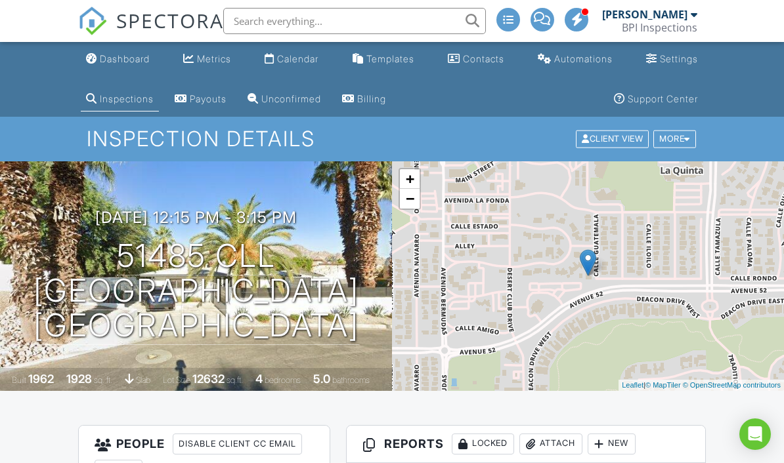
click at [220, 63] on div "Metrics" at bounding box center [214, 58] width 34 height 11
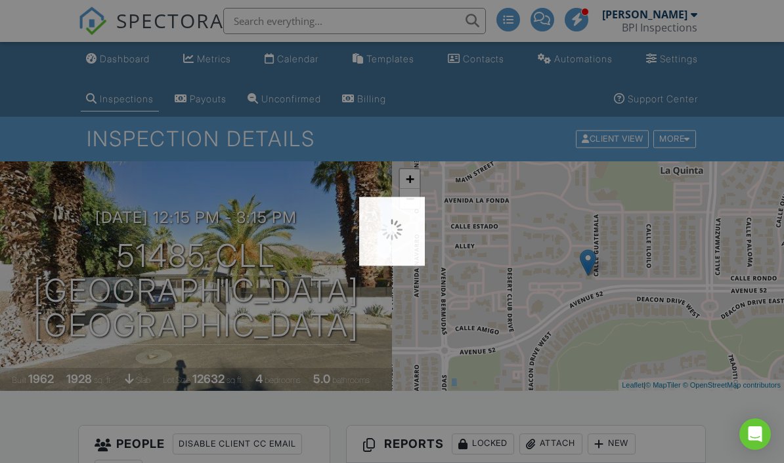
click at [219, 57] on div at bounding box center [392, 231] width 784 height 463
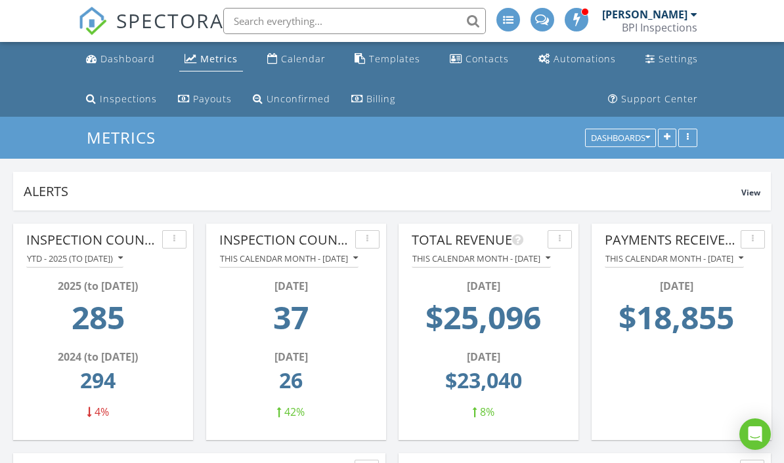
click at [314, 63] on div "Calendar" at bounding box center [303, 58] width 45 height 12
click at [300, 66] on link "Calendar" at bounding box center [296, 59] width 69 height 24
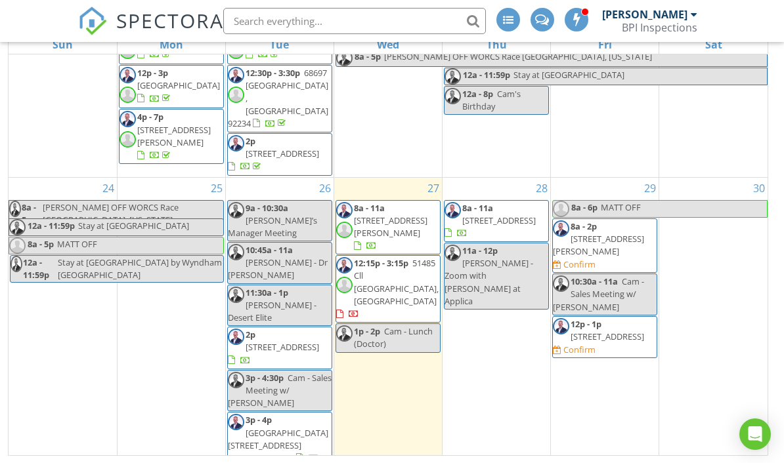
scroll to position [682, 0]
